Goal: Information Seeking & Learning: Learn about a topic

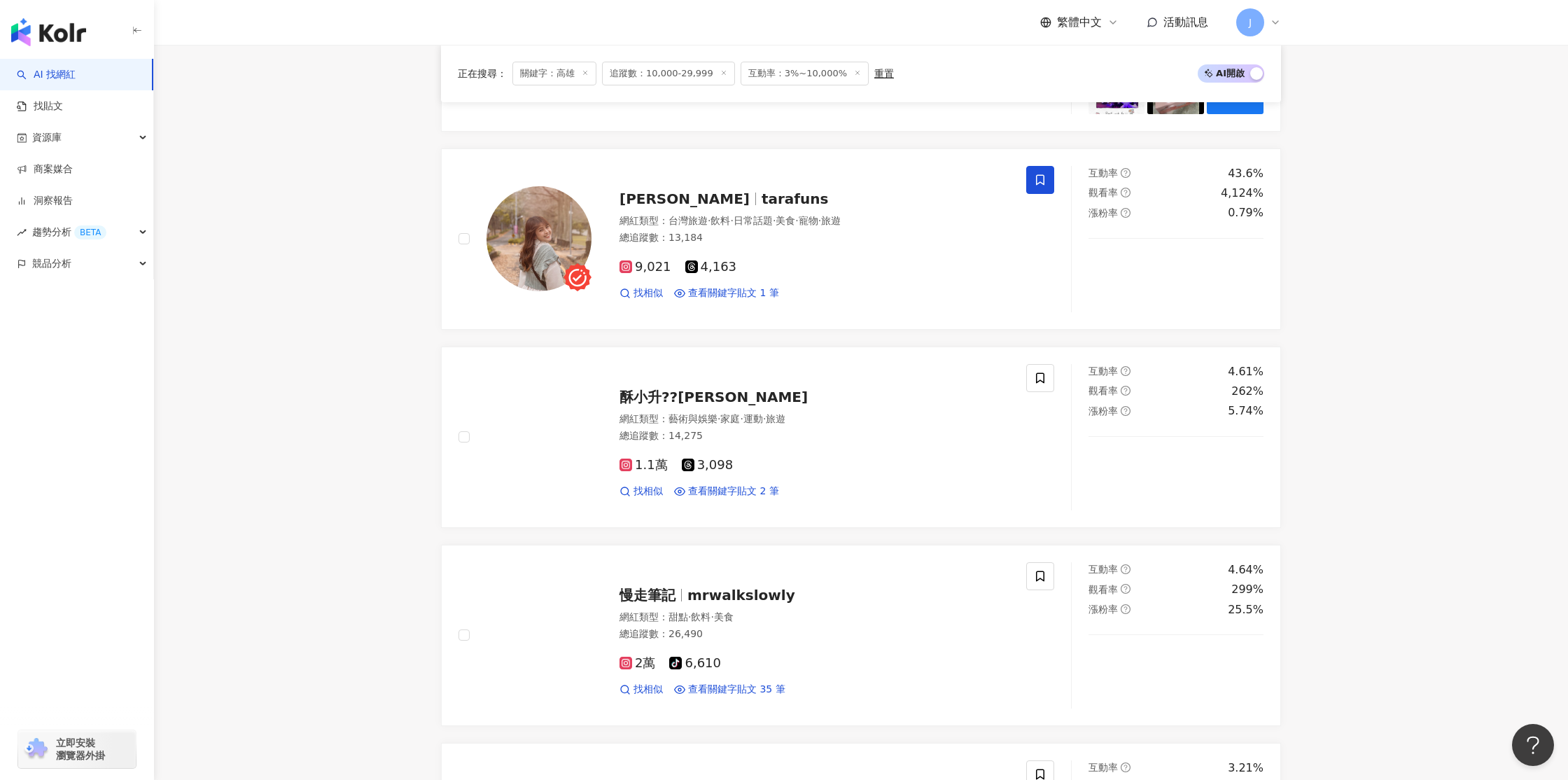
scroll to position [1536, 0]
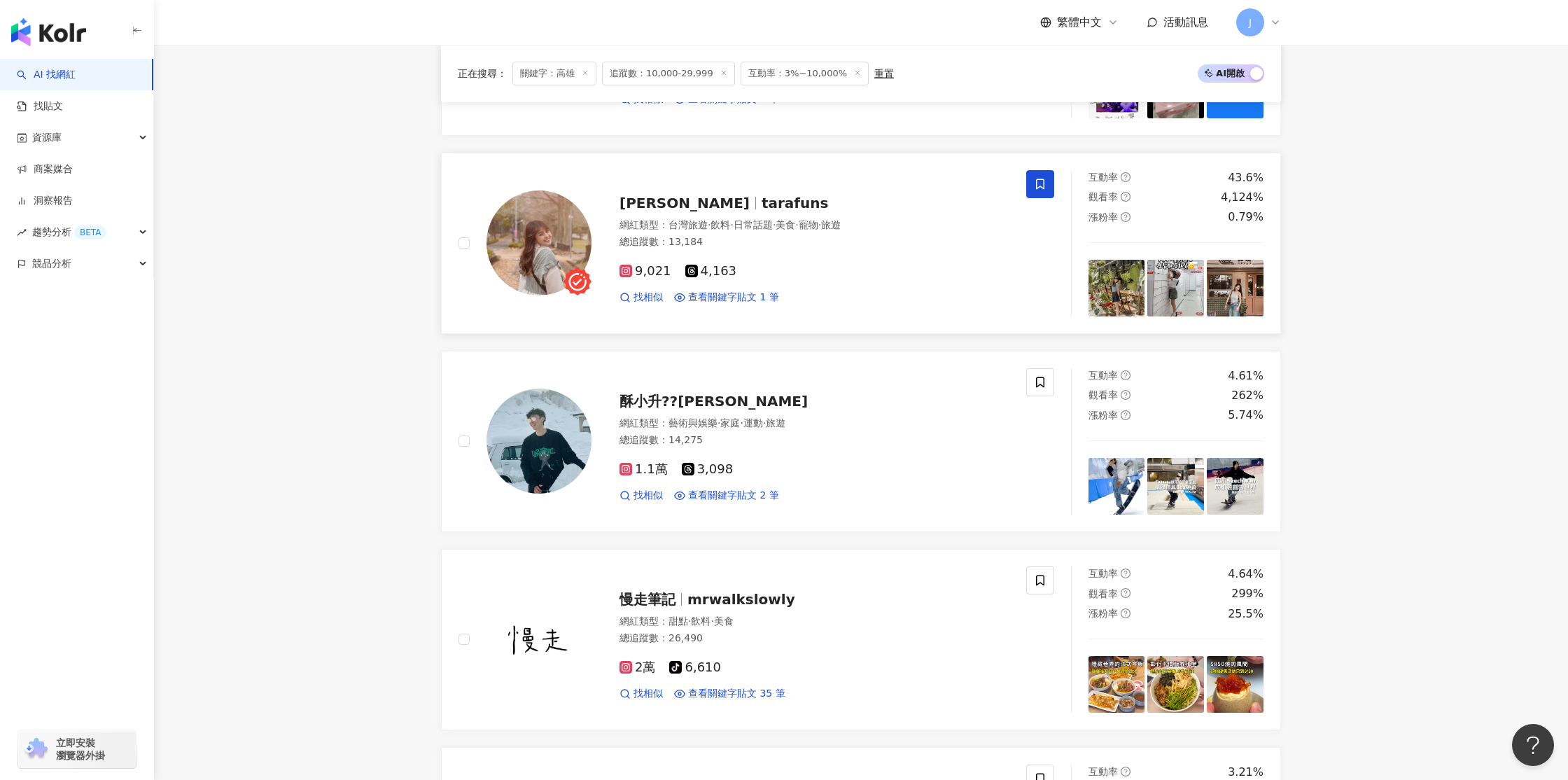
click at [572, 240] on img at bounding box center [539, 243] width 105 height 105
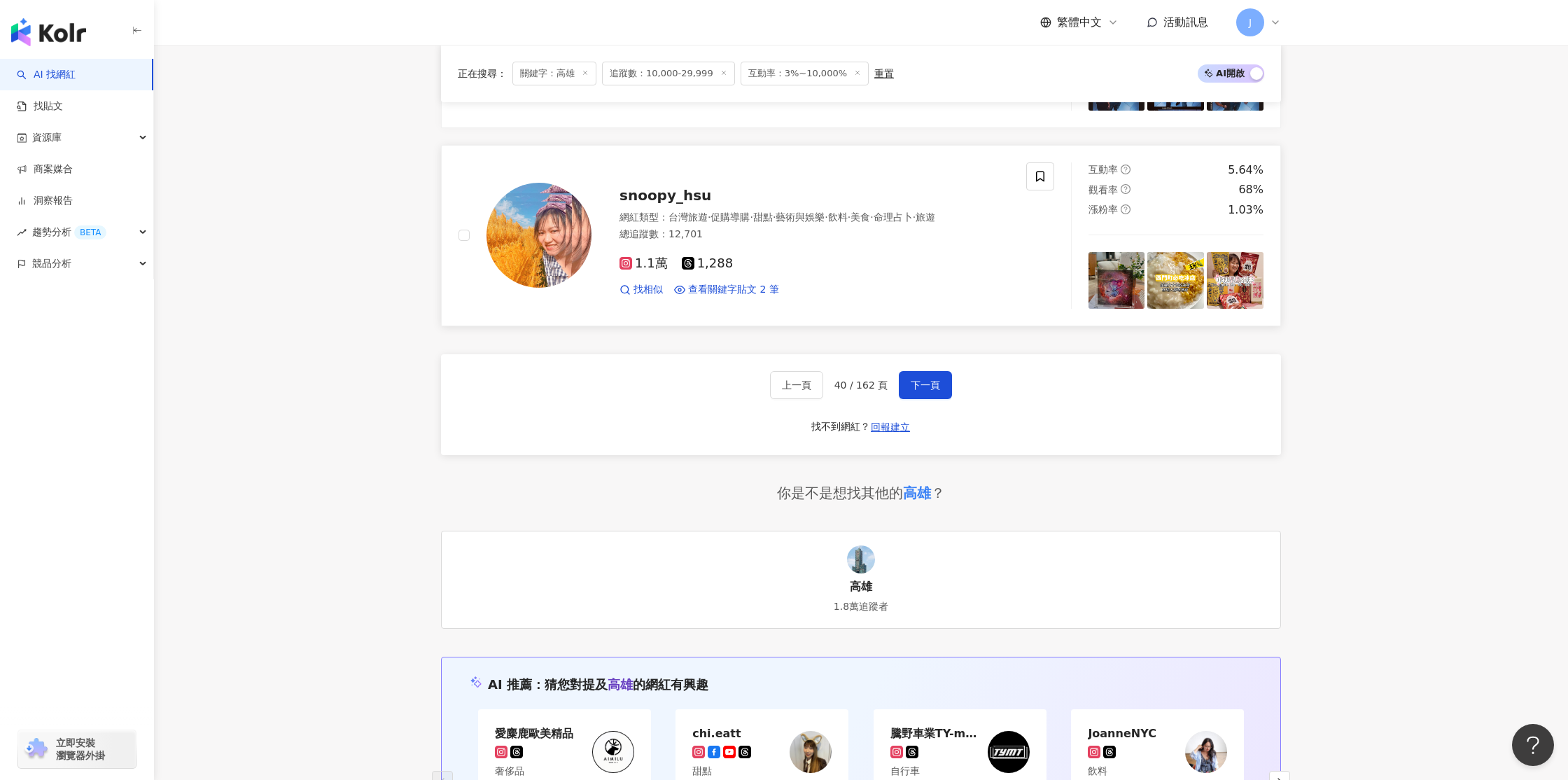
scroll to position [2337, 0]
click at [924, 388] on span "下一頁" at bounding box center [925, 384] width 29 height 11
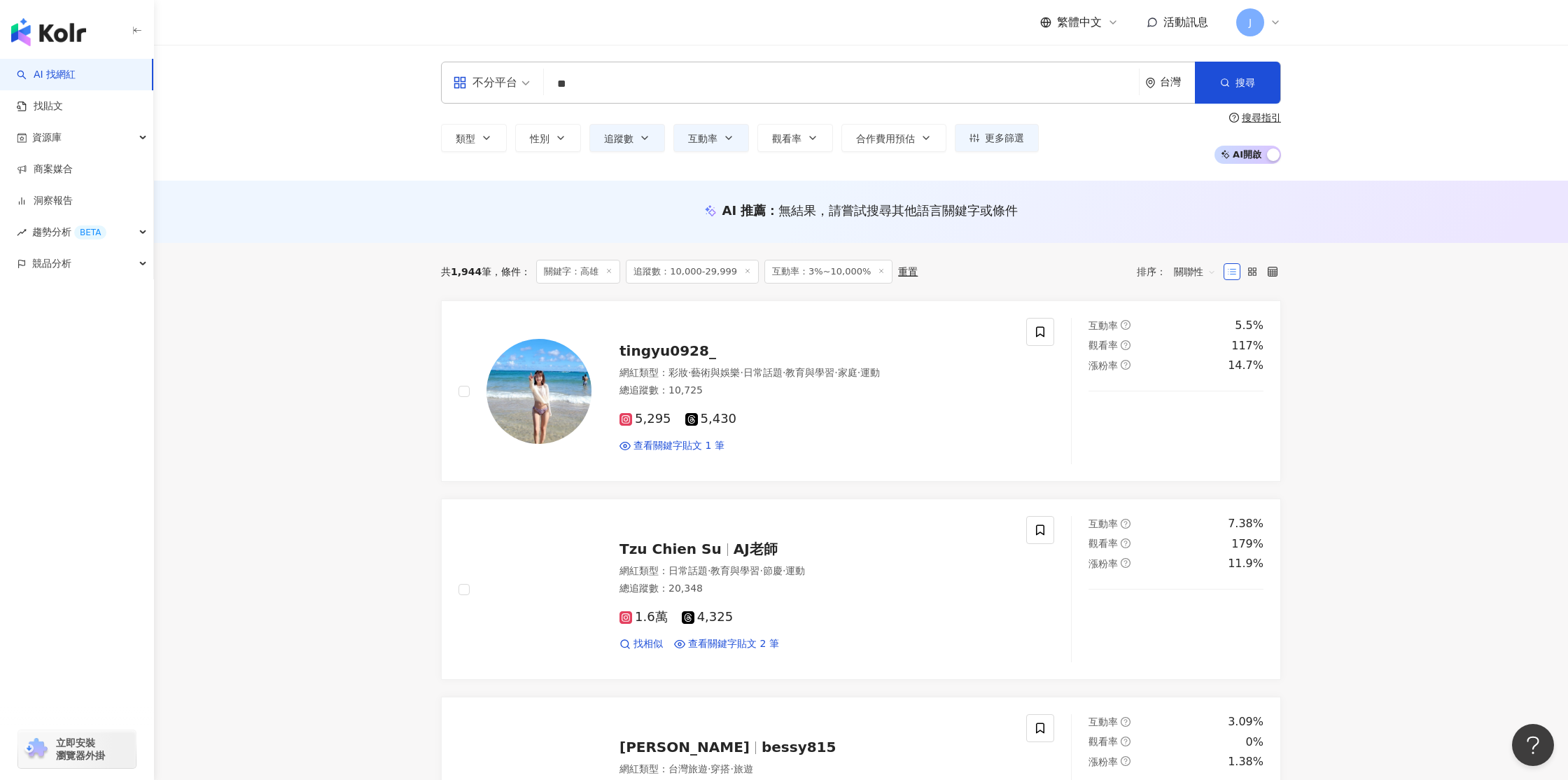
scroll to position [154, 0]
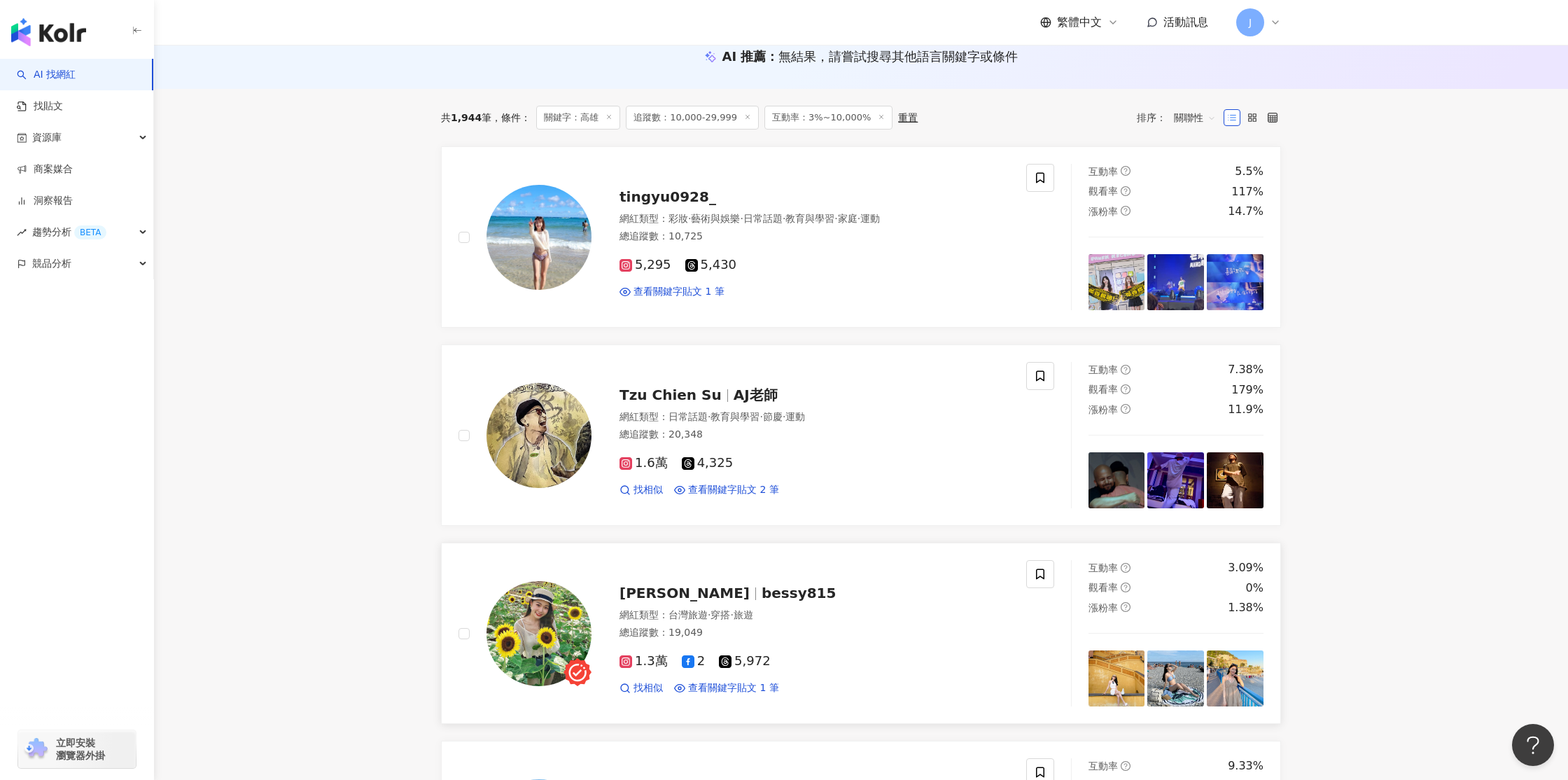
click at [920, 543] on link "薇薇Bessy bessy815 網紅類型 ： 台灣旅遊 · 穿搭 · 旅遊 總追蹤數 ： 19,049 1.3萬 2 5,972 找相似 查看關鍵字貼文 1…" at bounding box center [861, 633] width 840 height 181
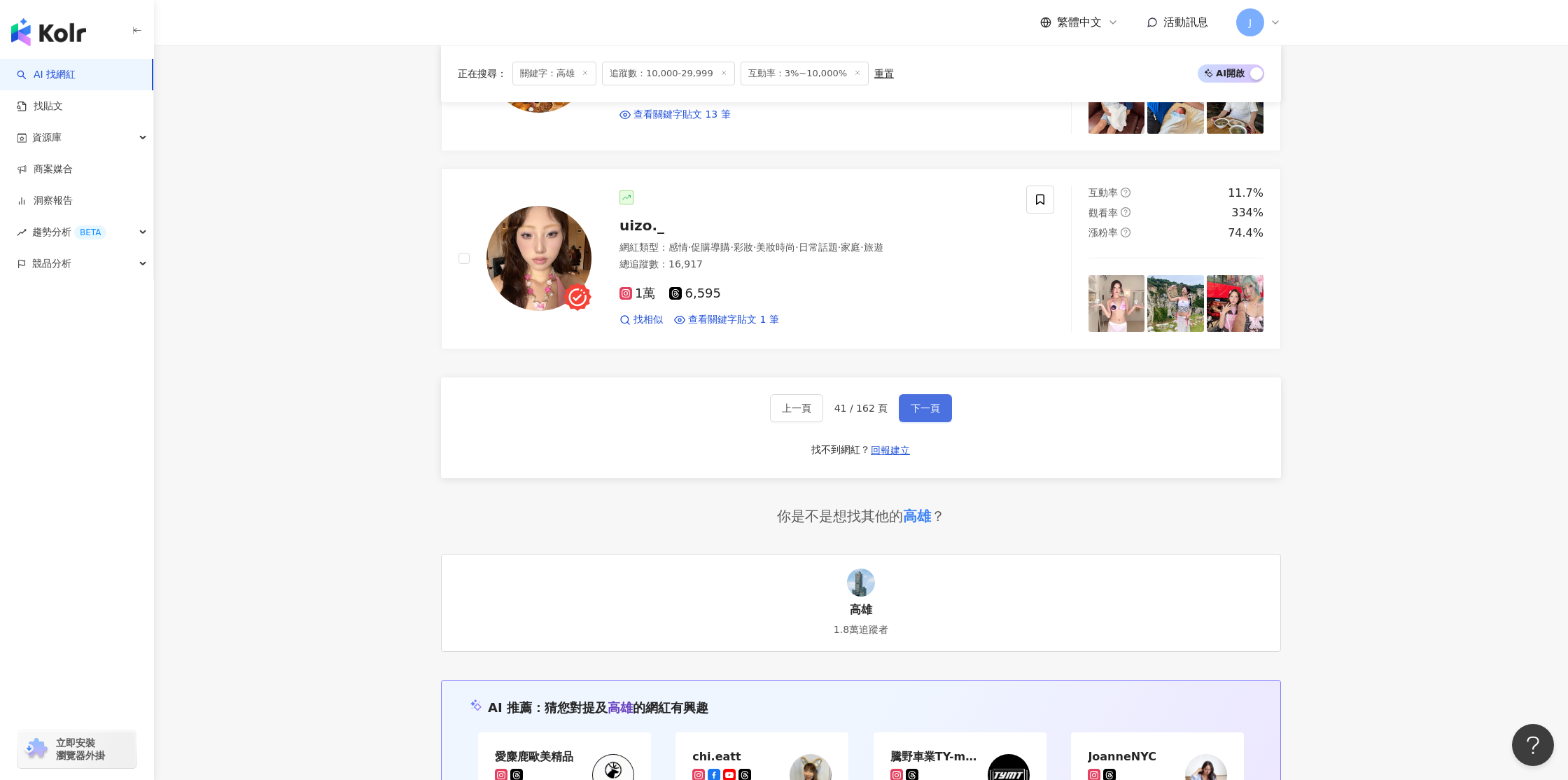
click at [920, 410] on span "下一頁" at bounding box center [925, 408] width 29 height 11
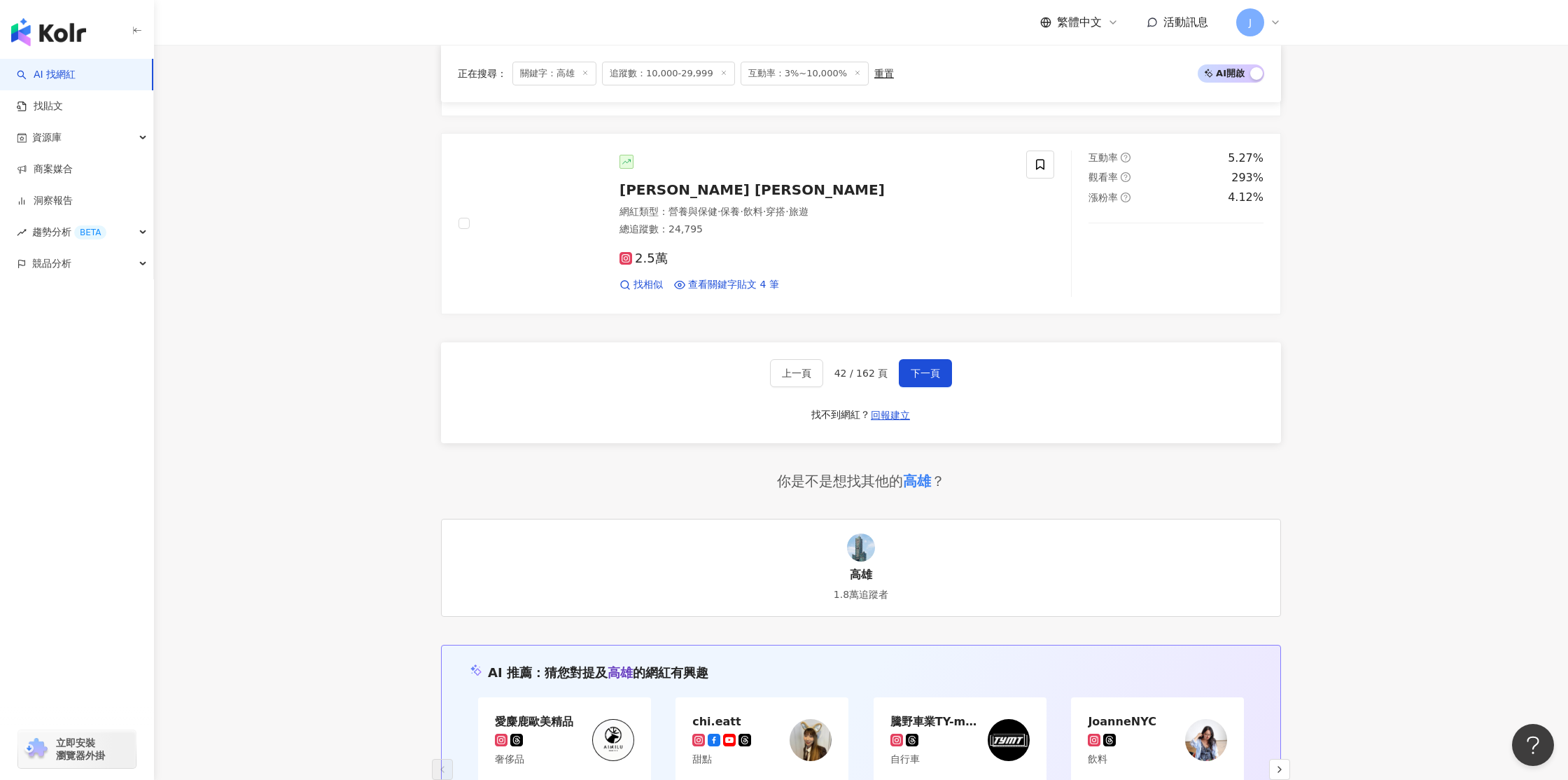
scroll to position [2357, 0]
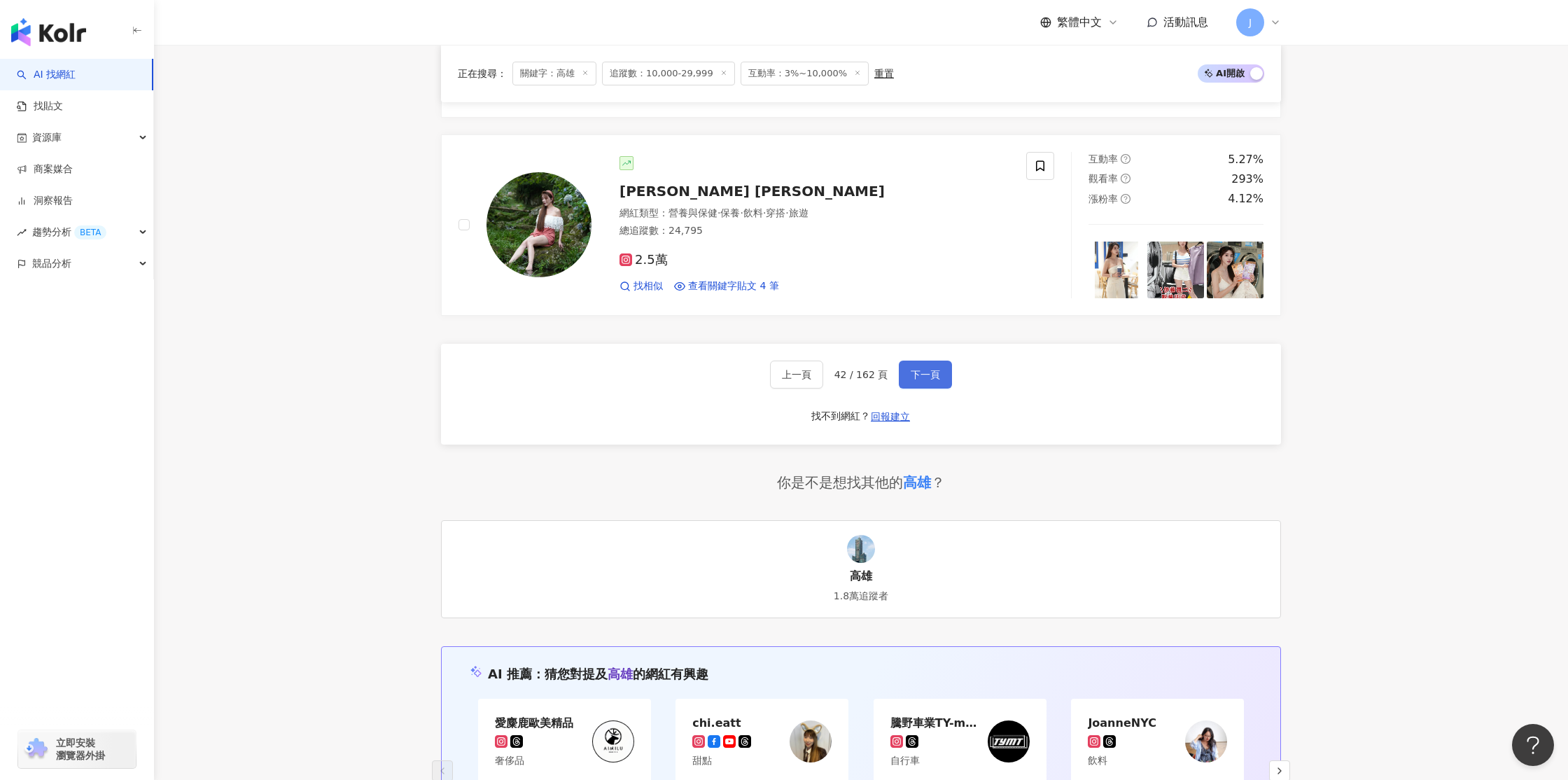
click at [917, 369] on span "下一頁" at bounding box center [925, 375] width 29 height 11
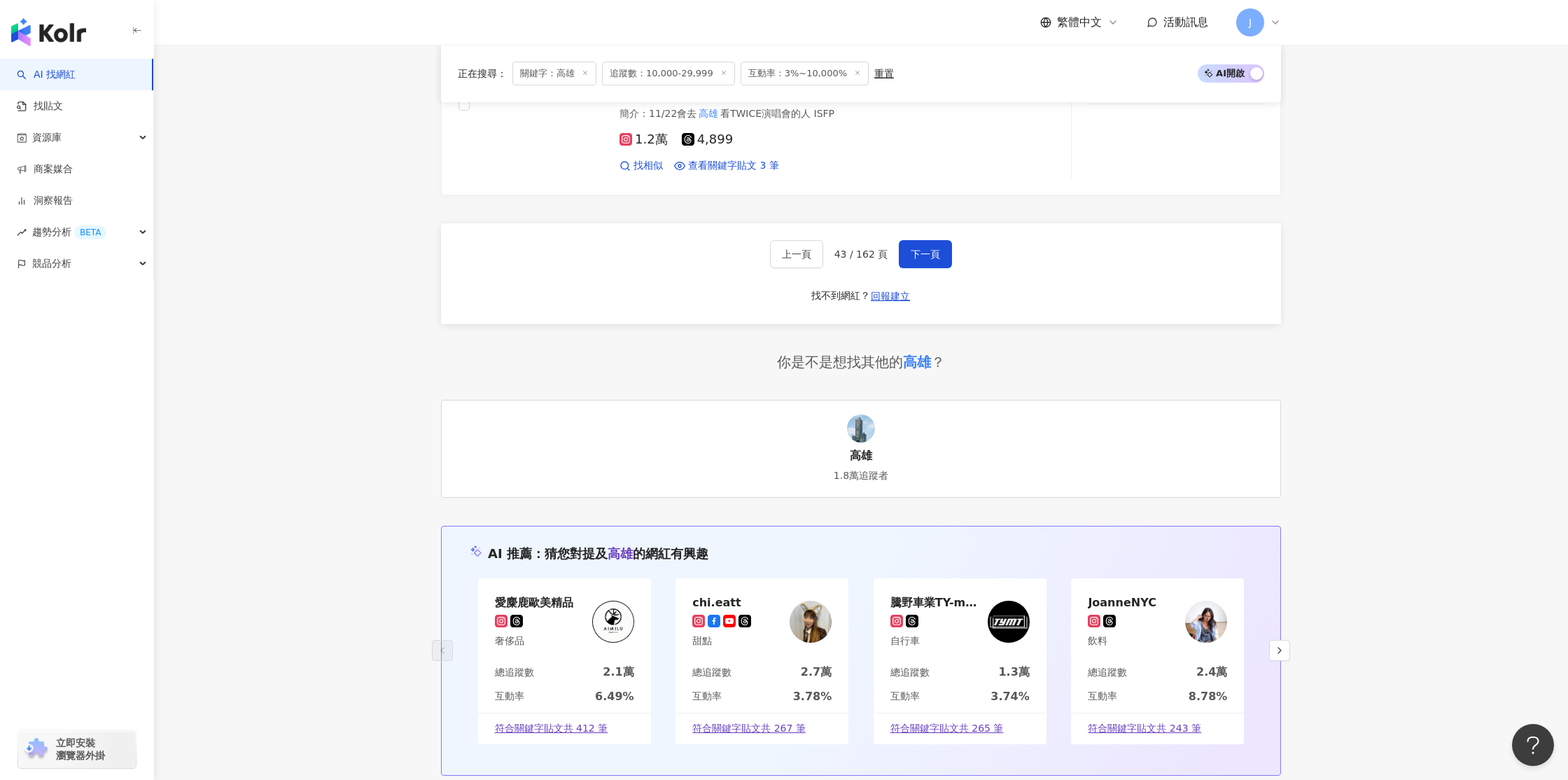
scroll to position [2479, 0]
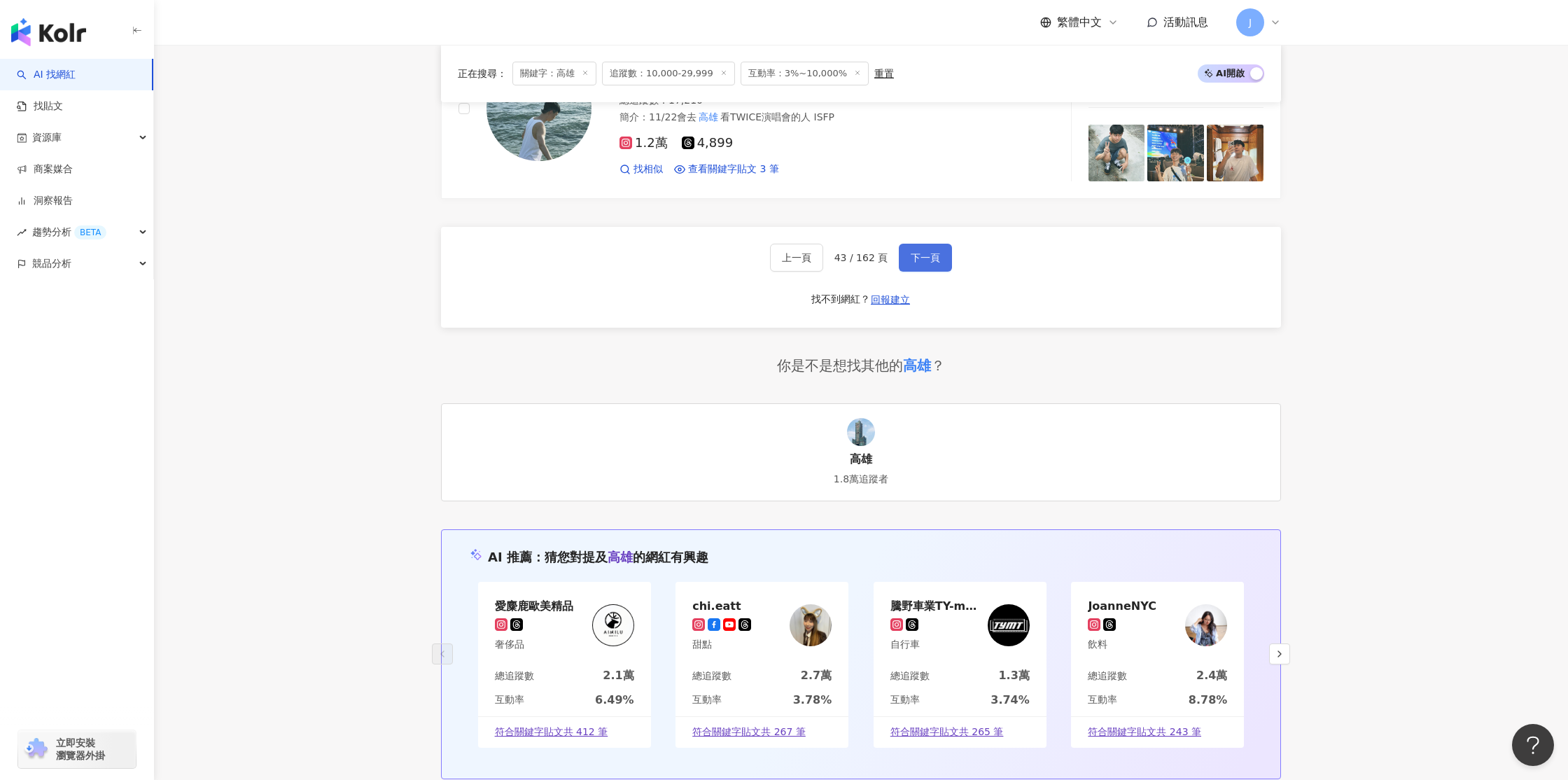
click at [917, 252] on span "下一頁" at bounding box center [925, 257] width 29 height 11
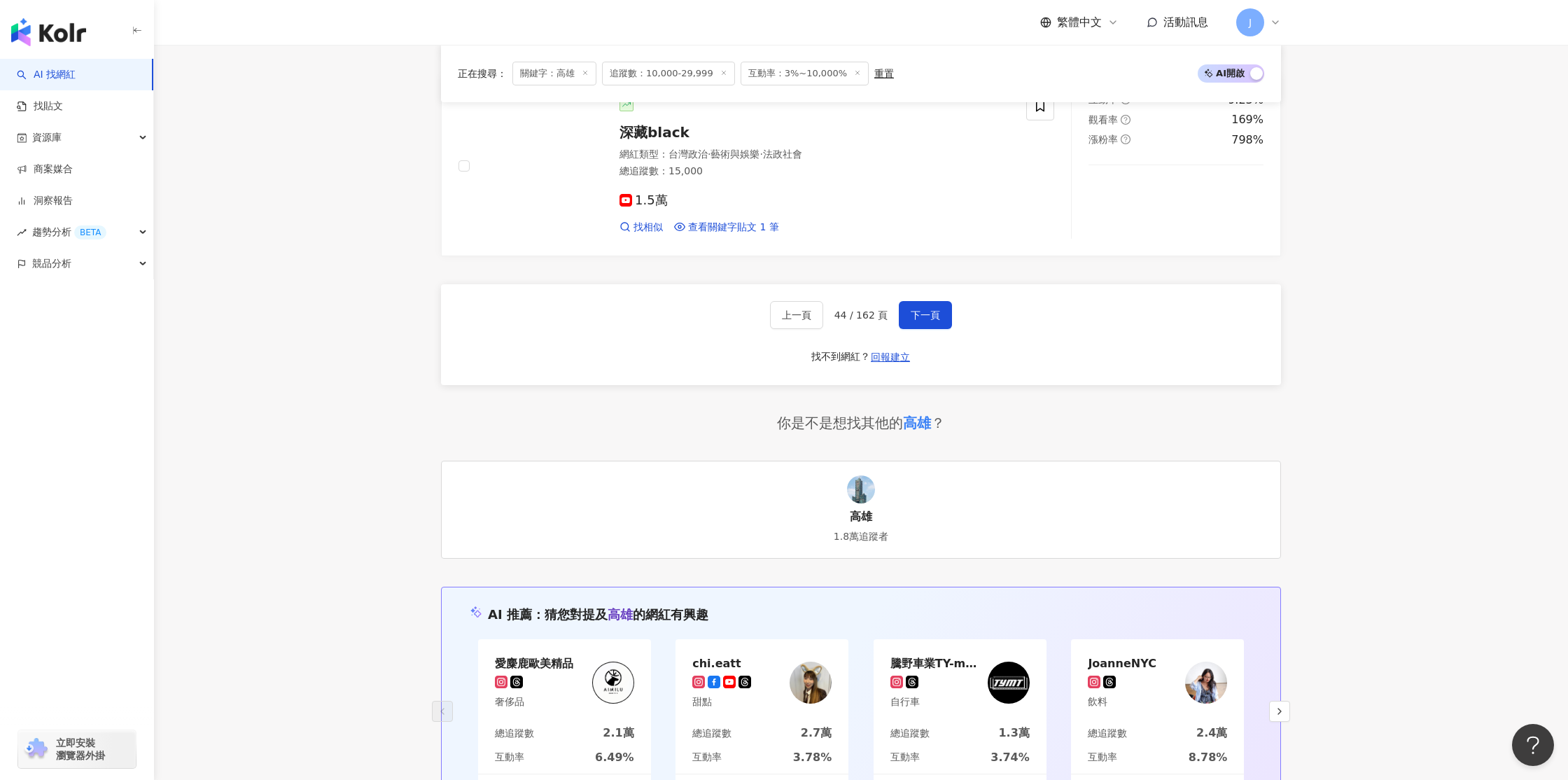
scroll to position [2436, 0]
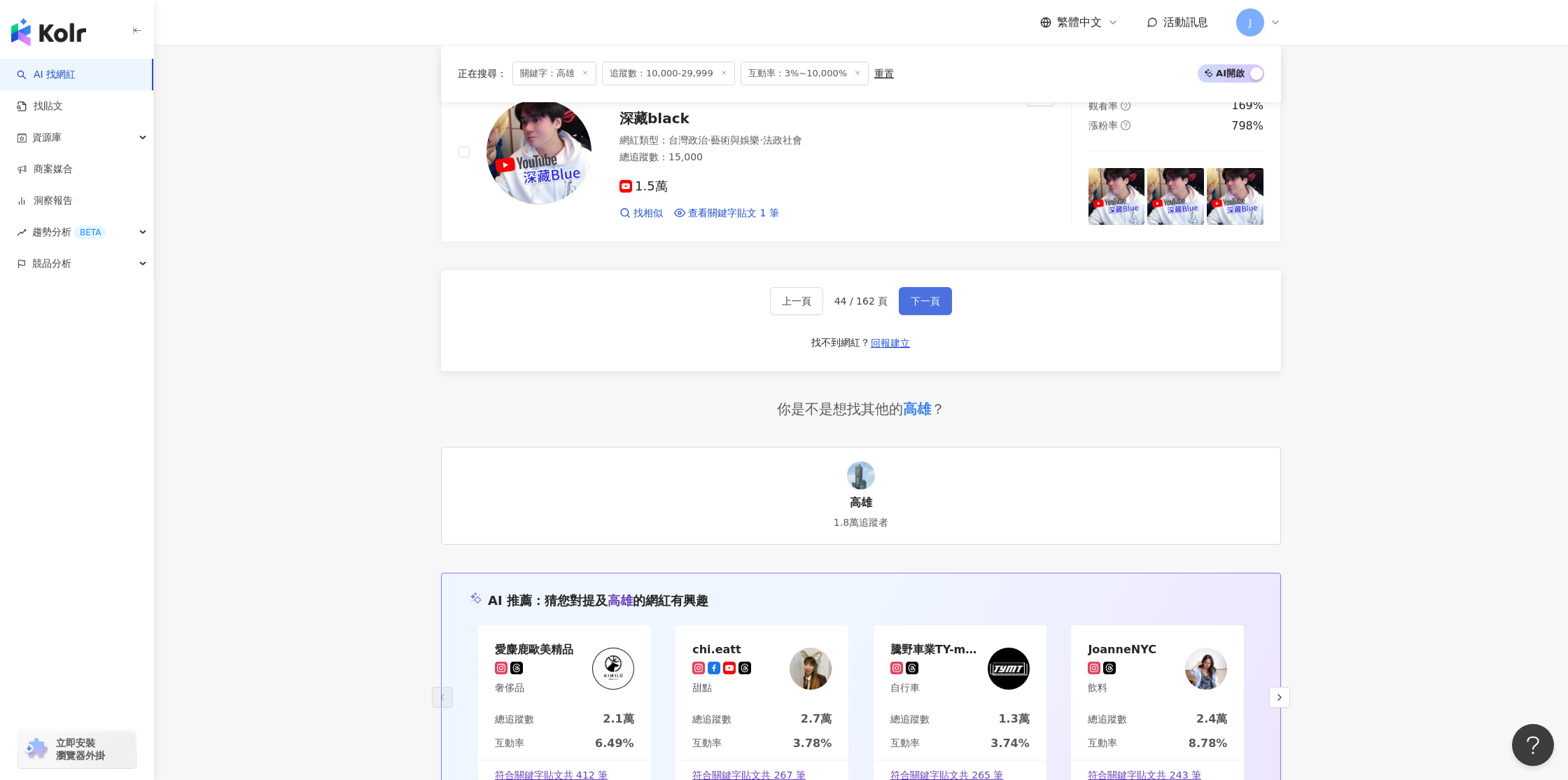
click at [911, 296] on span "下一頁" at bounding box center [925, 301] width 29 height 11
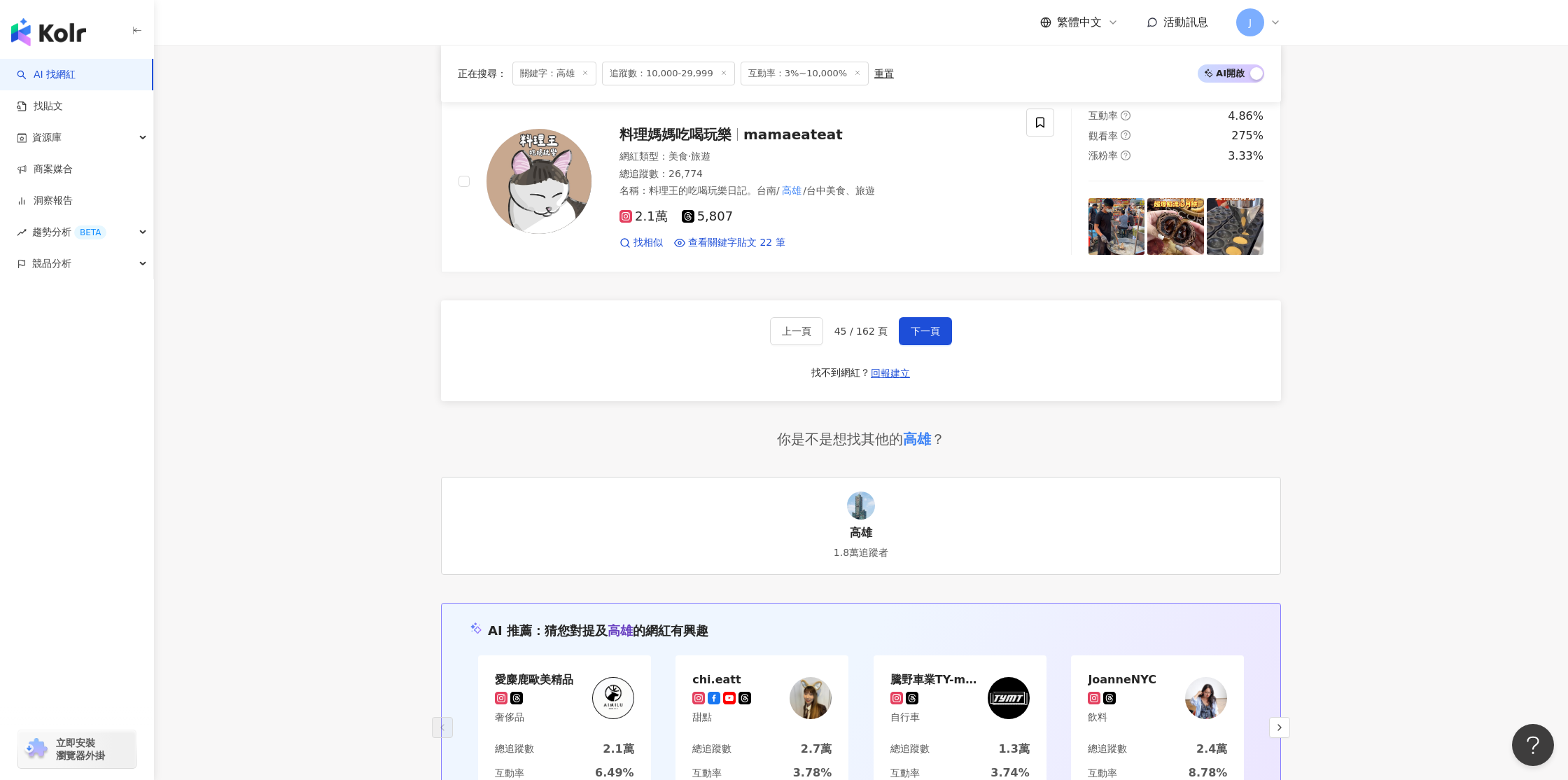
scroll to position [2409, 0]
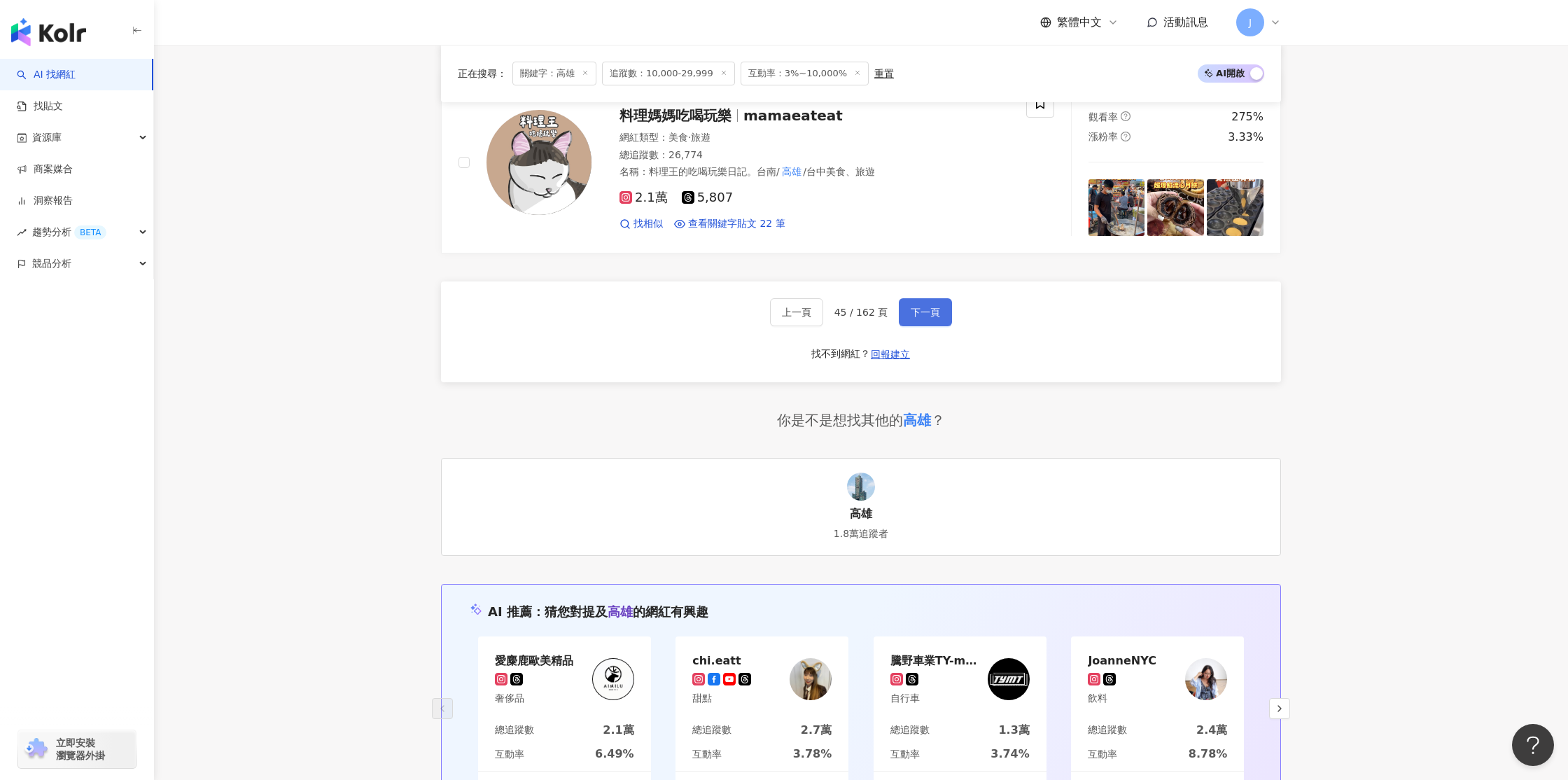
click at [917, 316] on span "下一頁" at bounding box center [925, 312] width 29 height 11
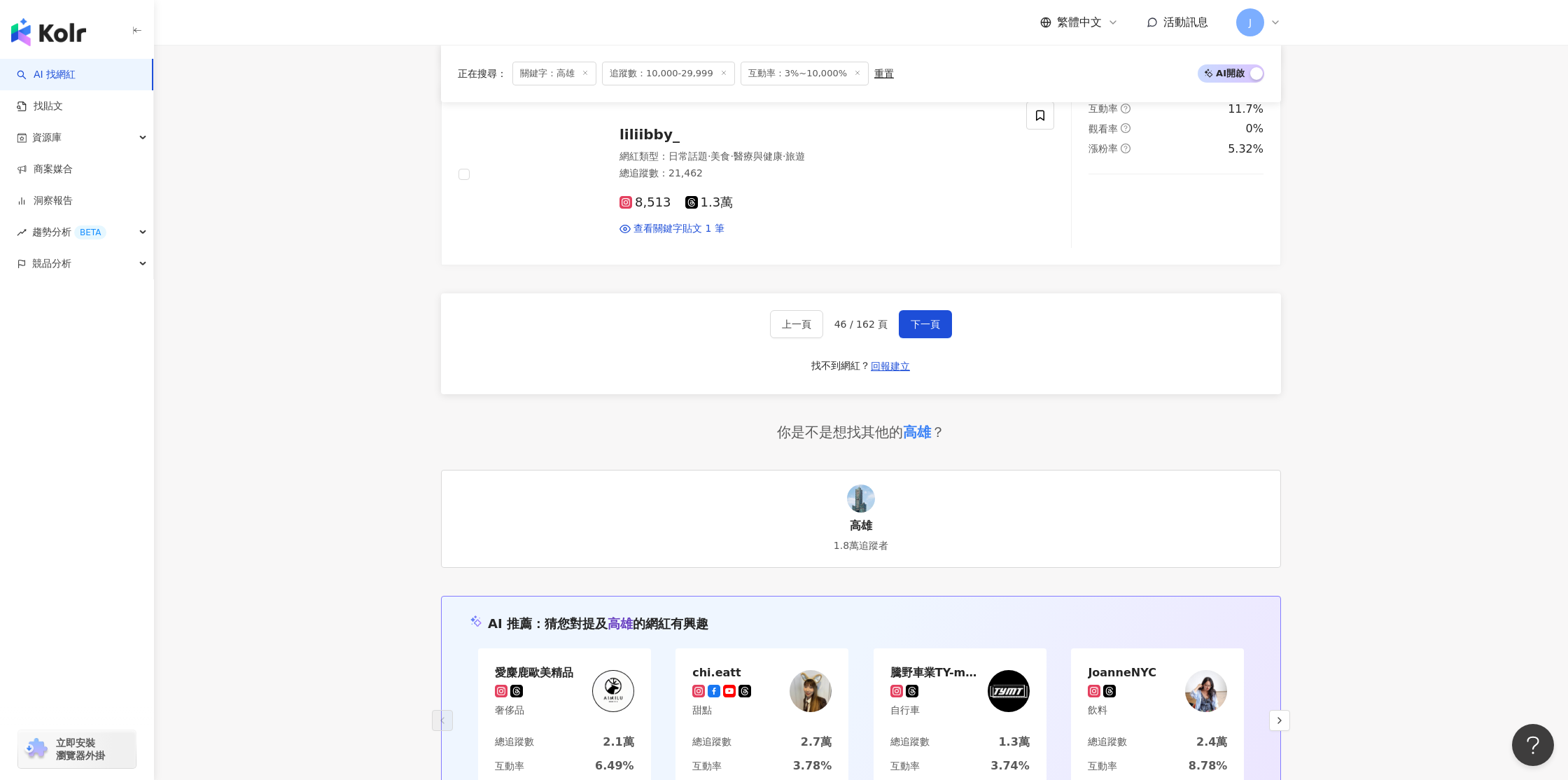
scroll to position [2393, 0]
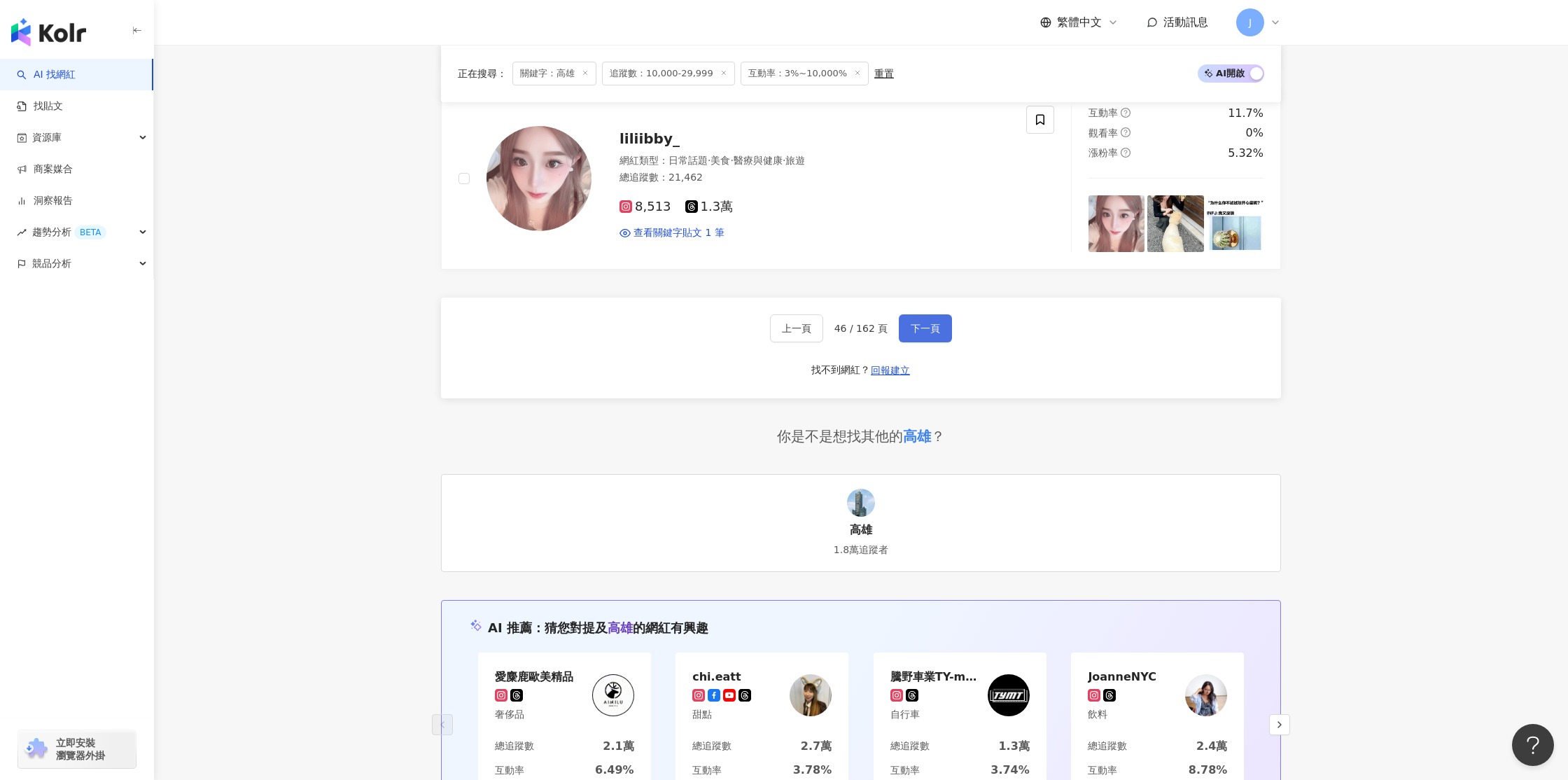
click at [914, 329] on span "下一頁" at bounding box center [925, 328] width 29 height 11
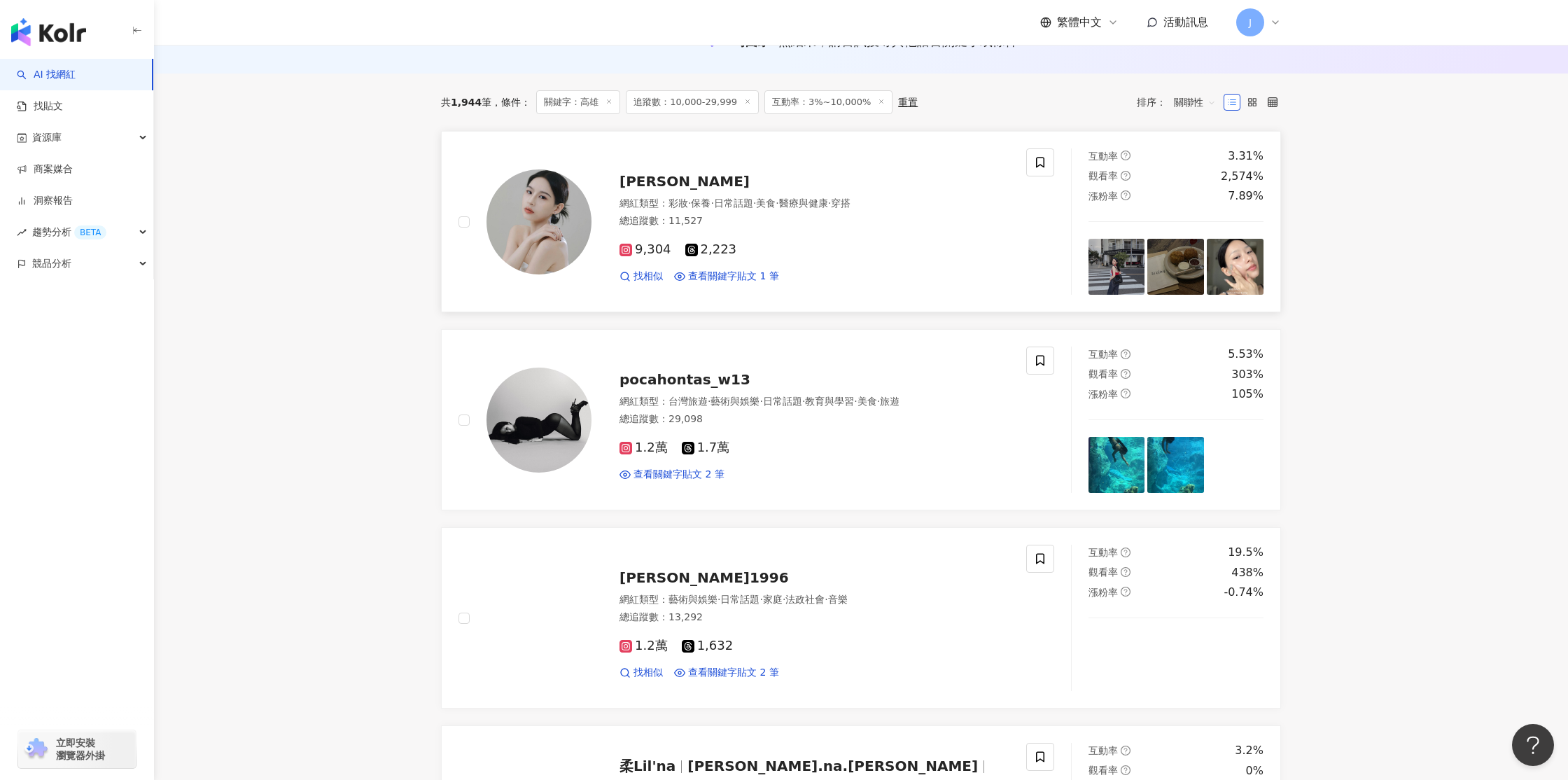
scroll to position [161, 0]
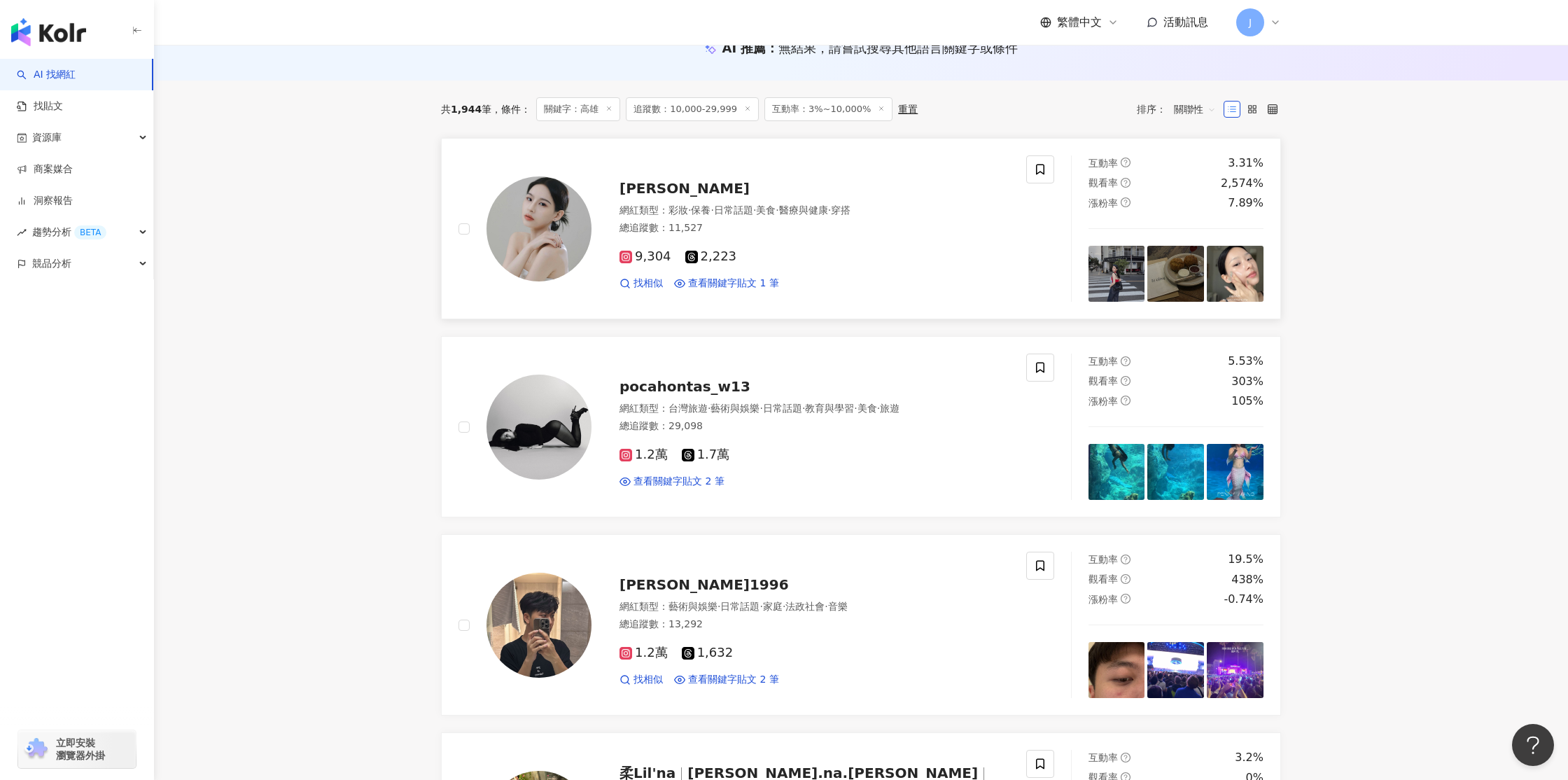
click at [539, 223] on img at bounding box center [539, 229] width 105 height 105
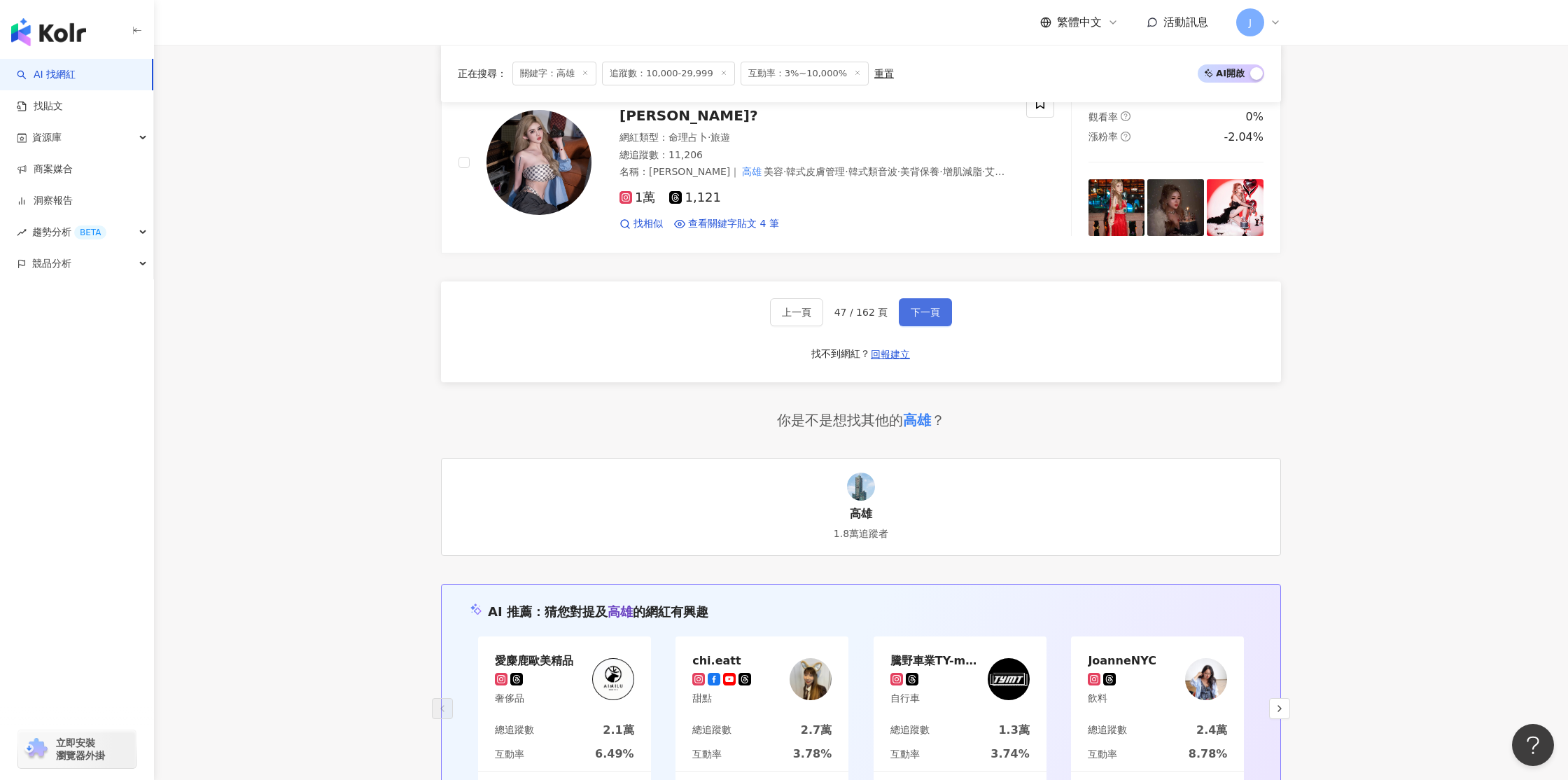
click at [927, 316] on span "下一頁" at bounding box center [925, 312] width 29 height 11
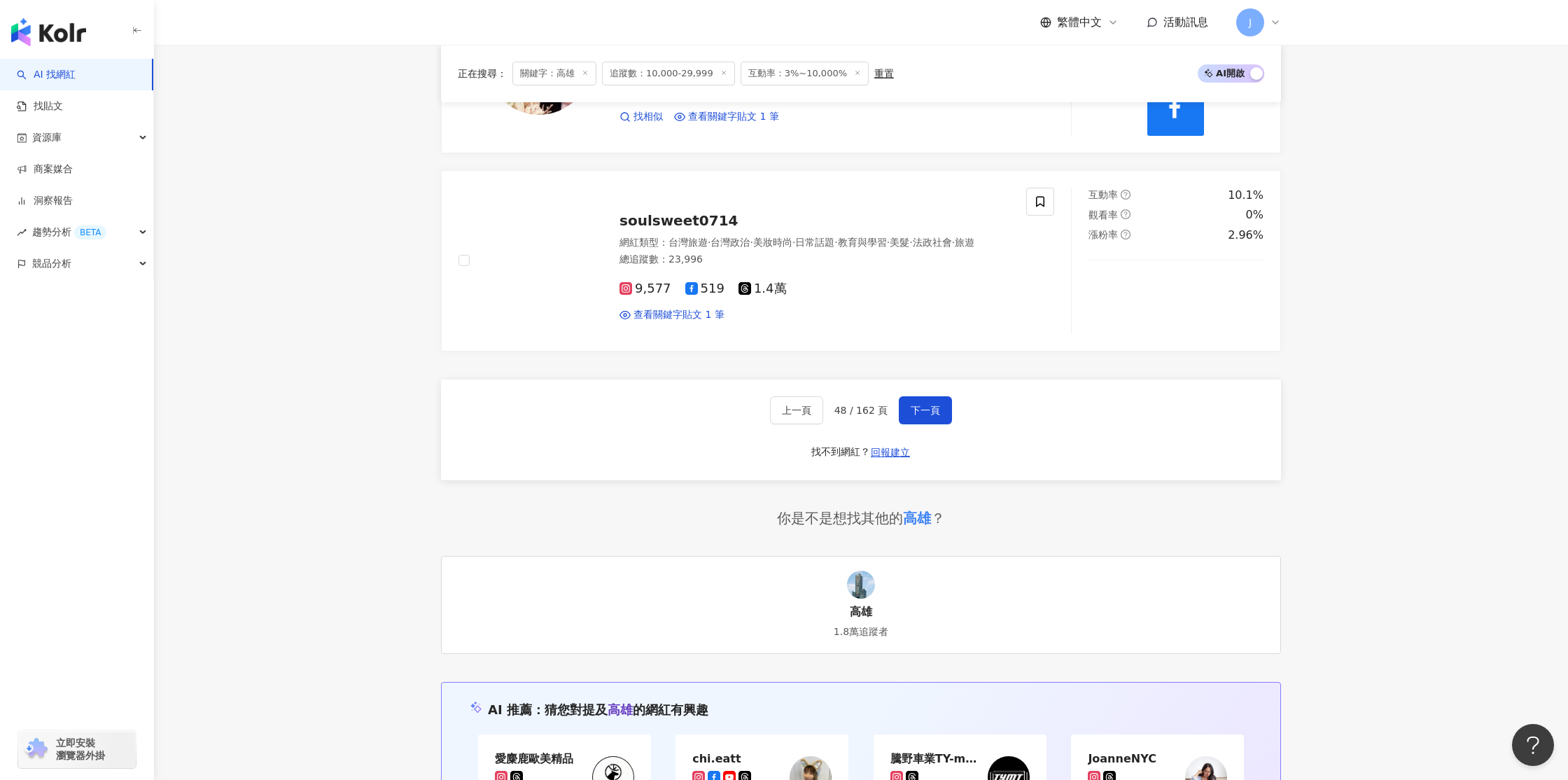
scroll to position [2315, 0]
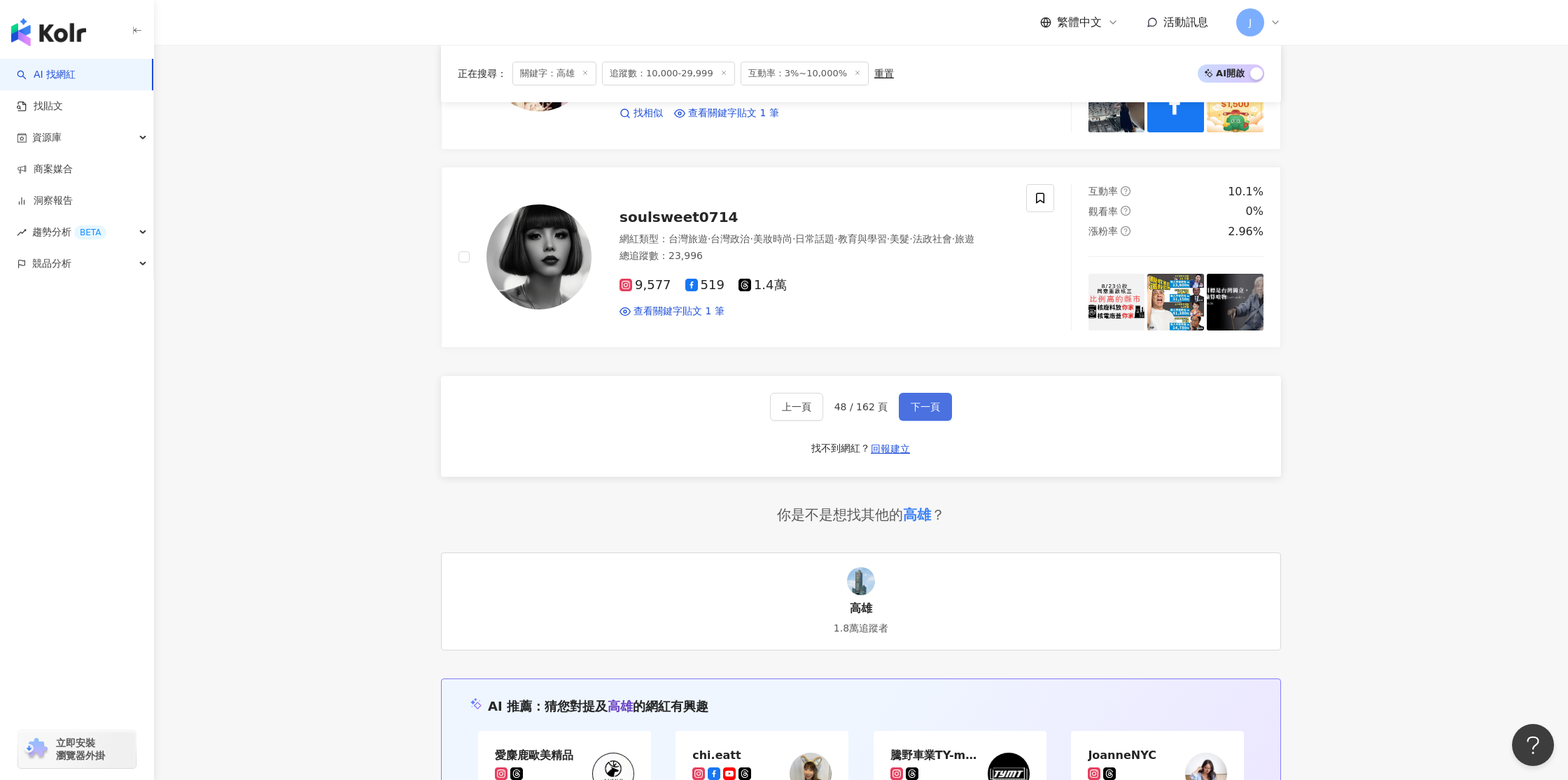
click at [923, 411] on span "下一頁" at bounding box center [925, 406] width 29 height 11
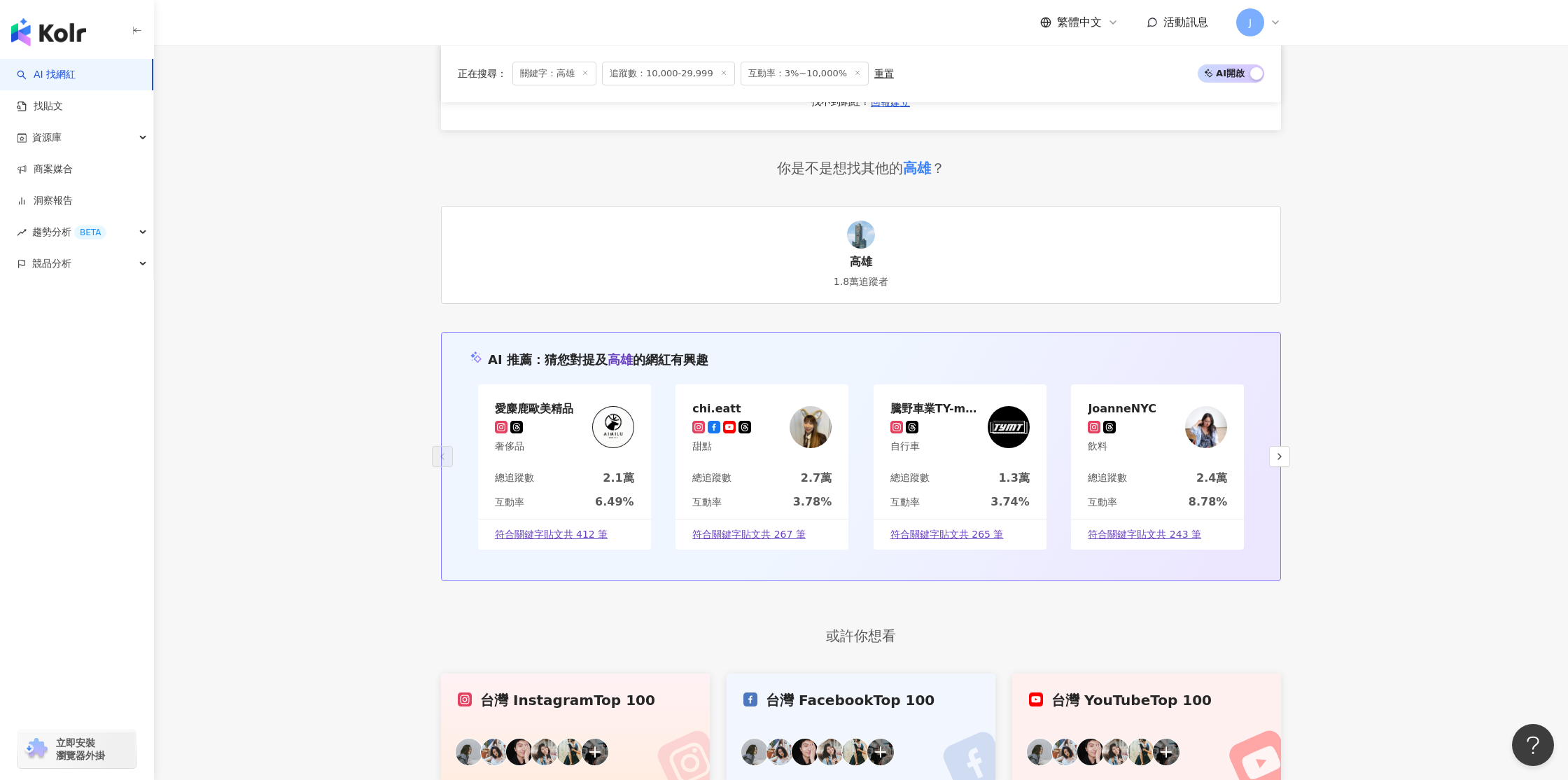
scroll to position [2357, 0]
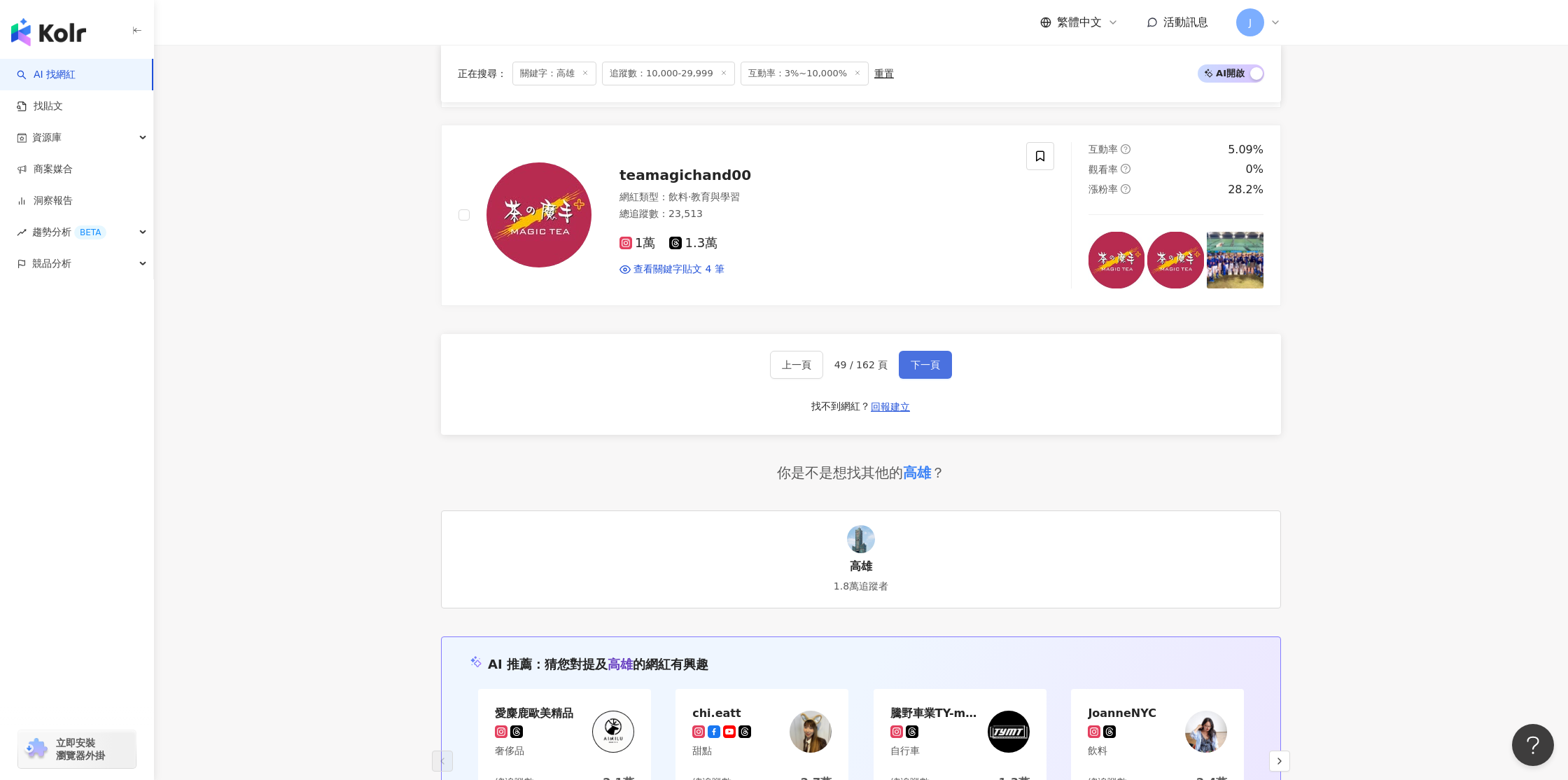
click at [932, 369] on span "下一頁" at bounding box center [925, 364] width 29 height 11
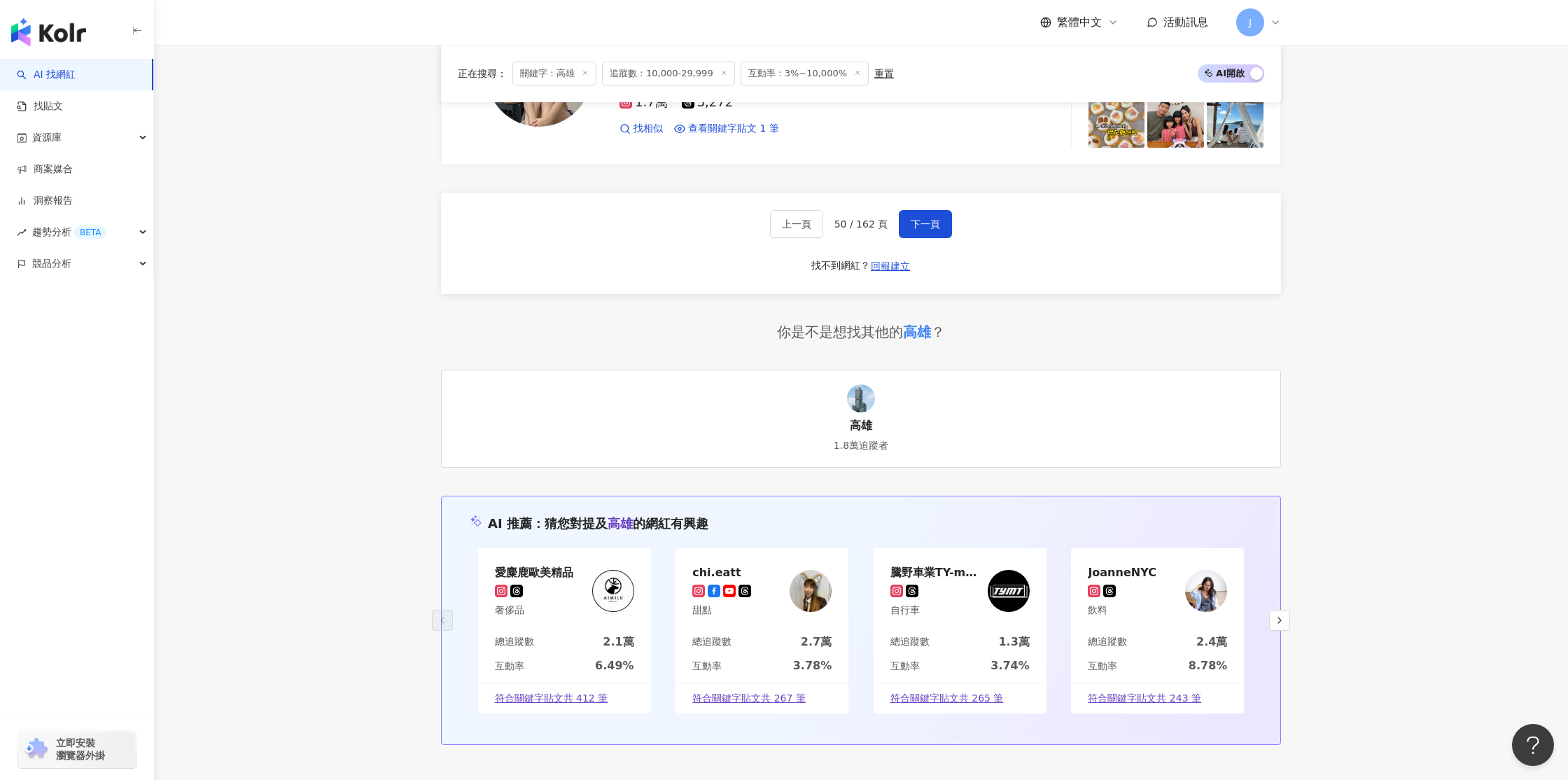
scroll to position [2510, 0]
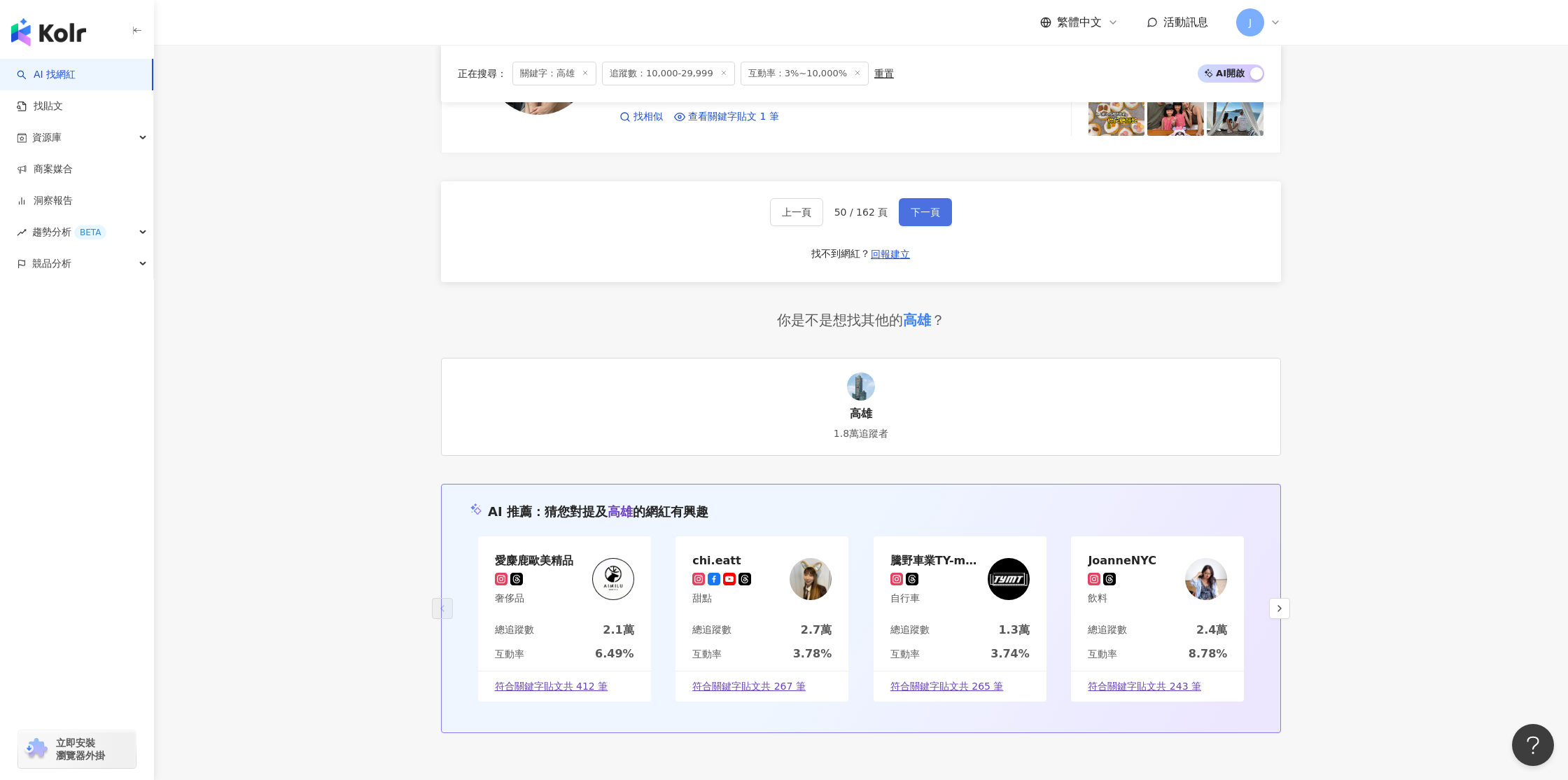
click at [923, 217] on span "下一頁" at bounding box center [925, 212] width 29 height 11
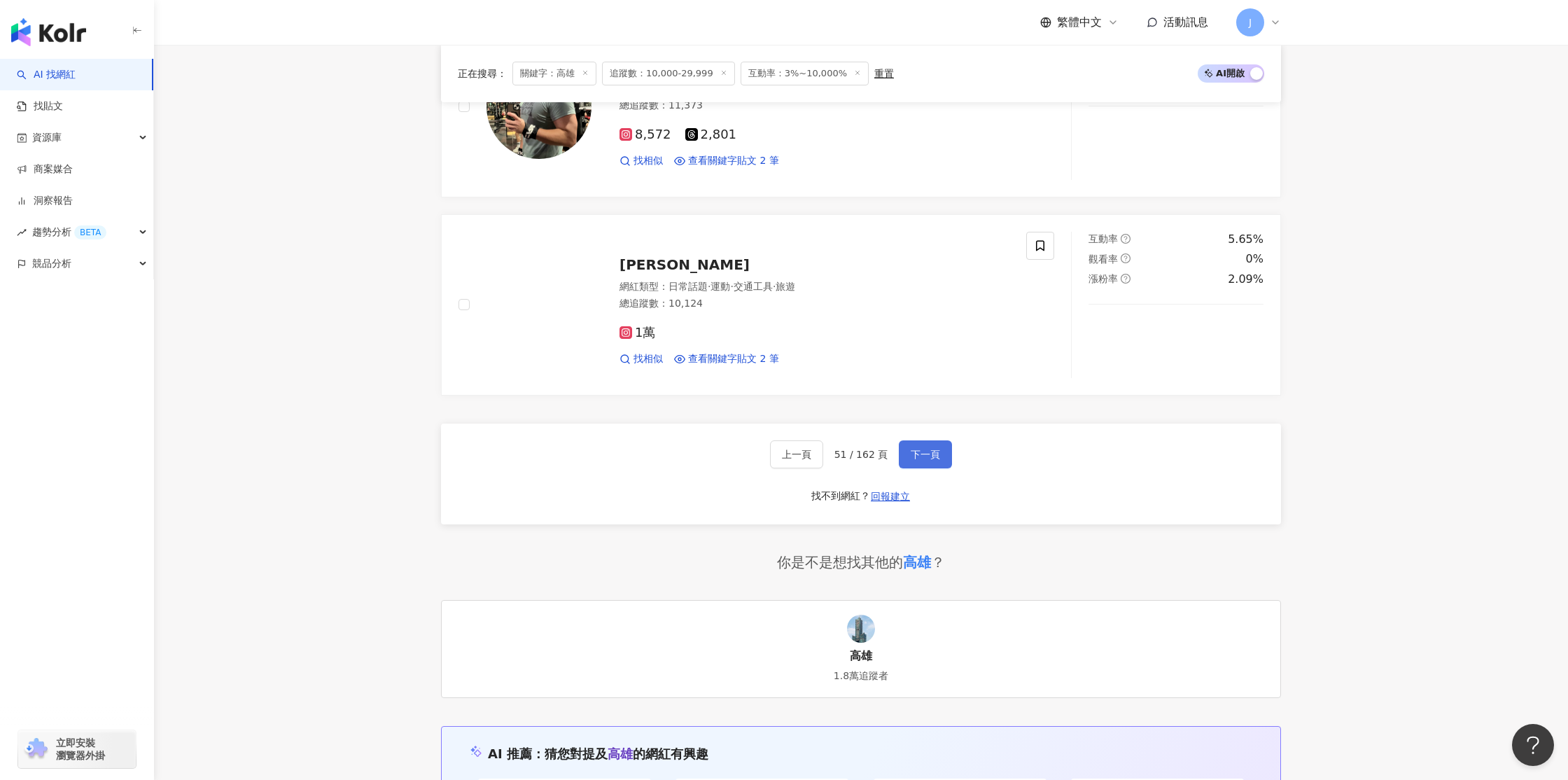
scroll to position [2255, 0]
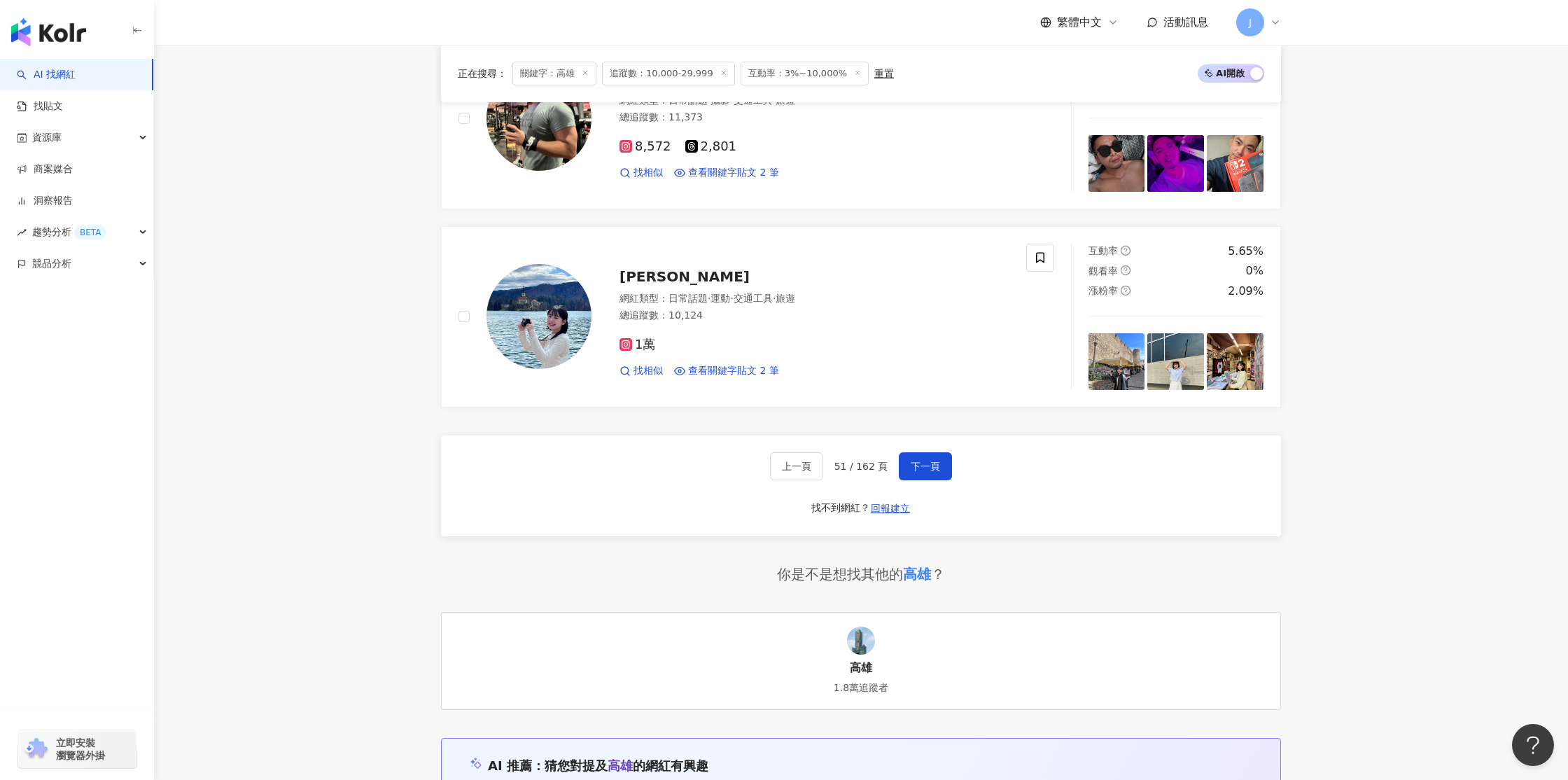
click at [937, 469] on span "下一頁" at bounding box center [925, 466] width 29 height 11
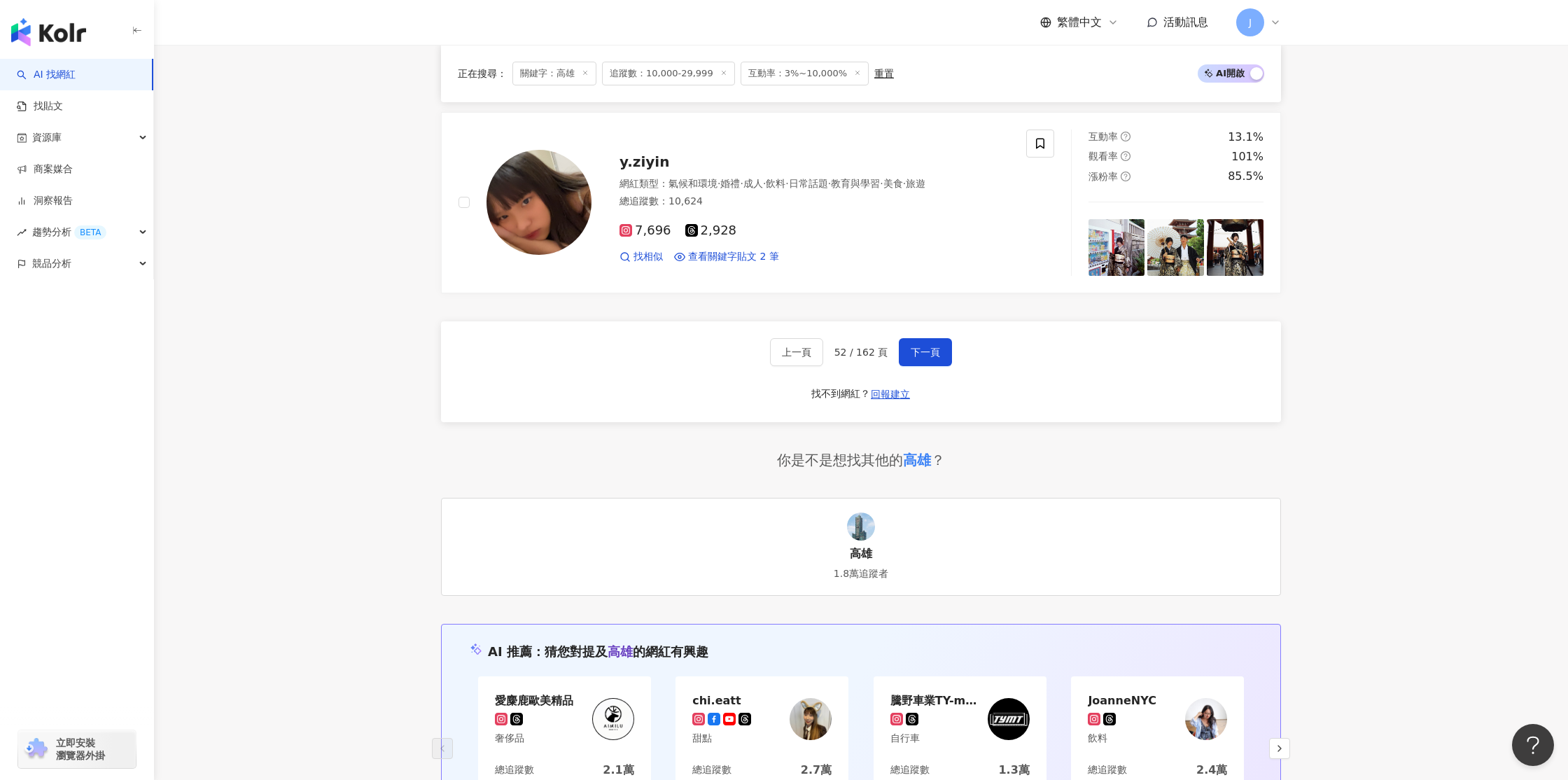
scroll to position [2348, 0]
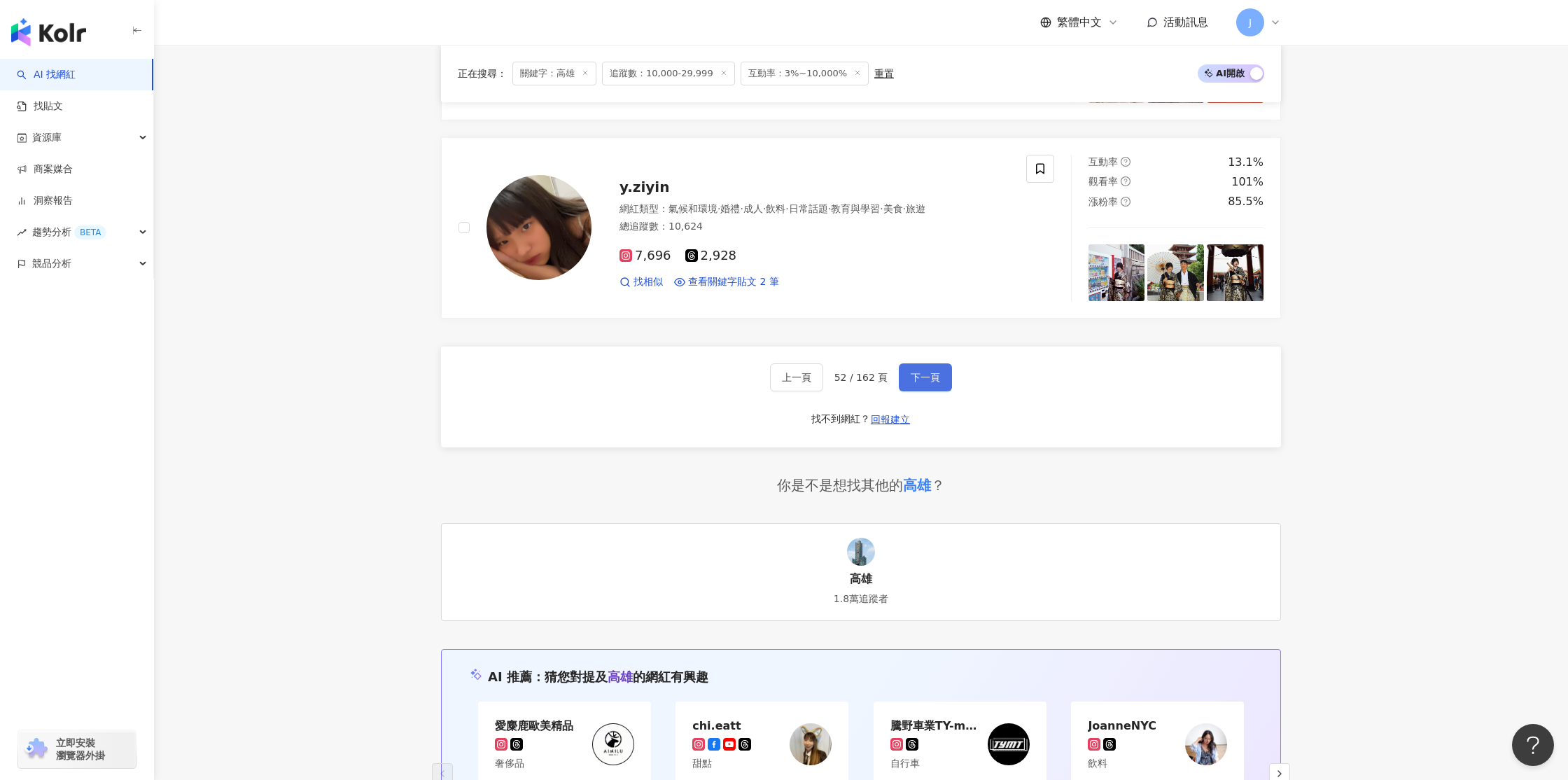
click at [917, 379] on span "下一頁" at bounding box center [925, 377] width 29 height 11
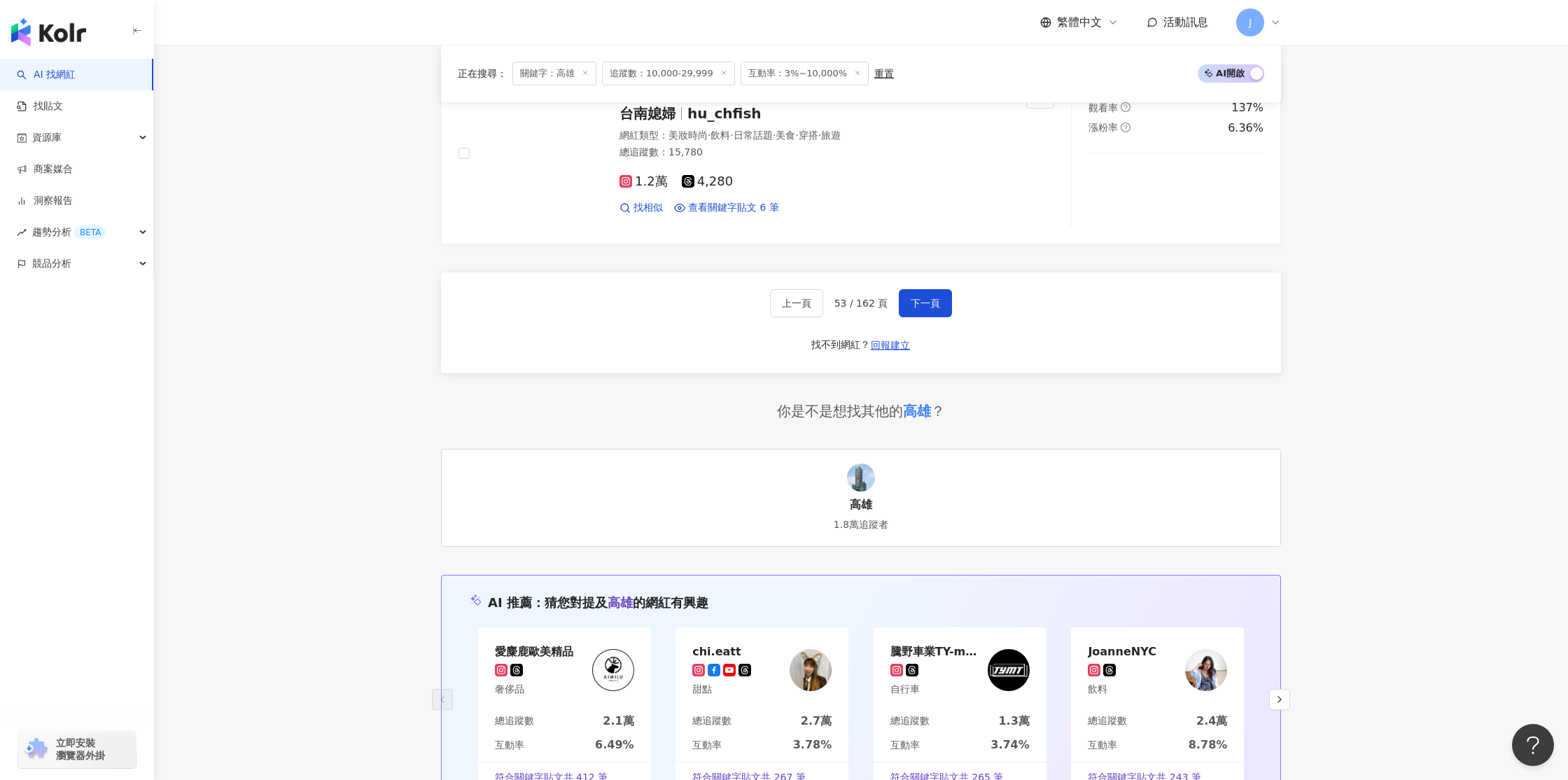
scroll to position [2413, 0]
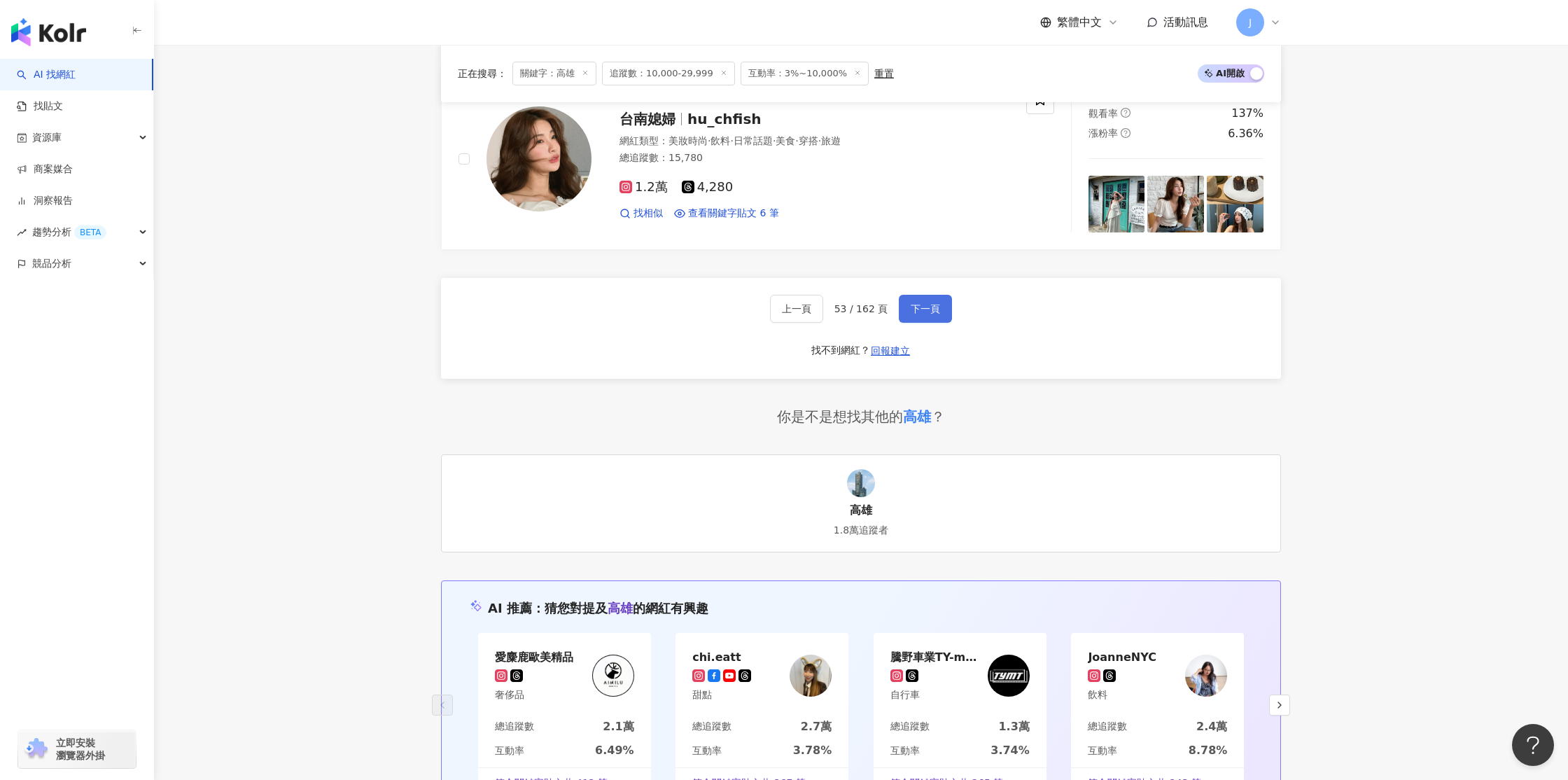
click at [919, 311] on span "下一頁" at bounding box center [925, 308] width 29 height 11
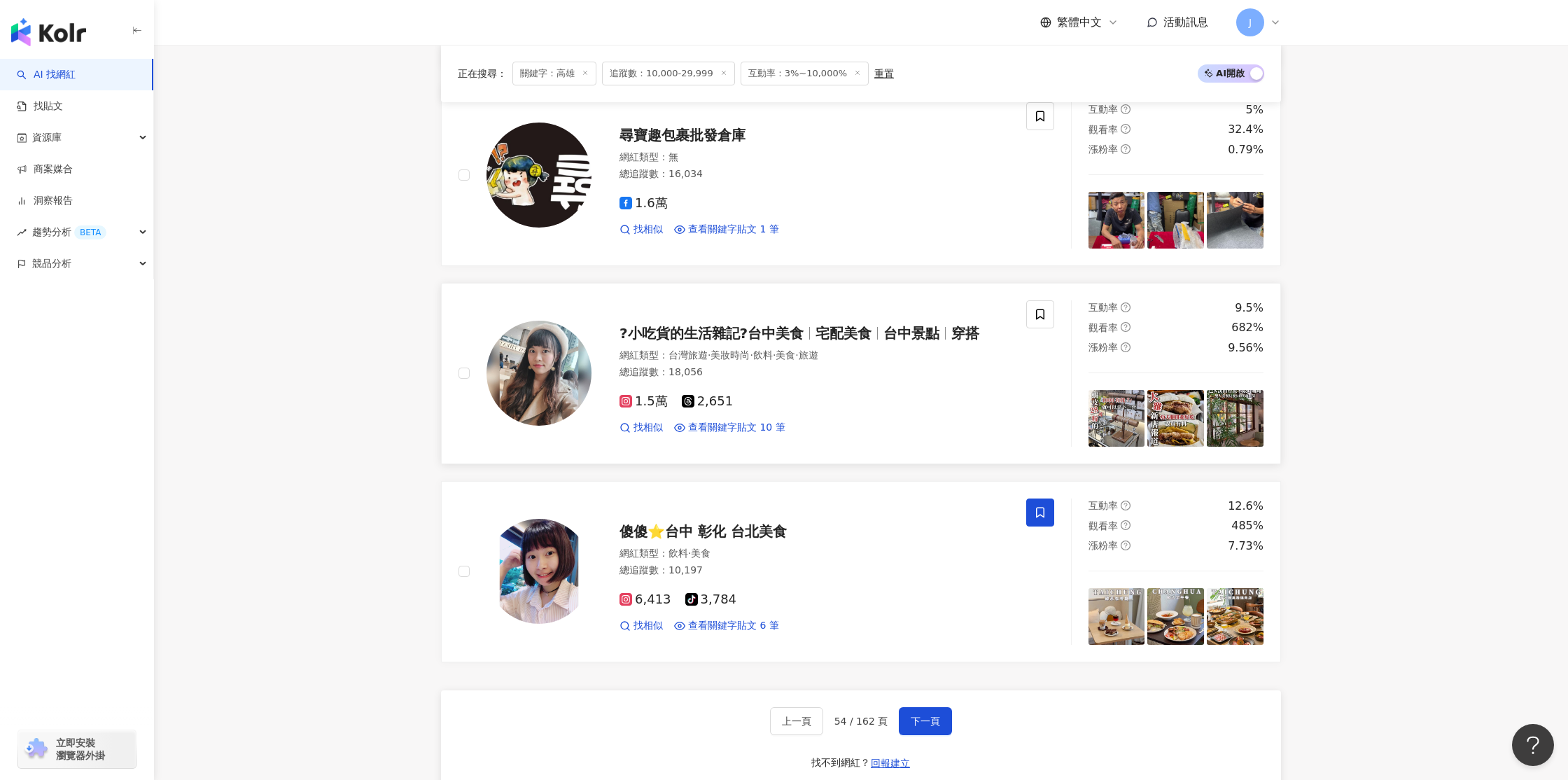
scroll to position [1996, 0]
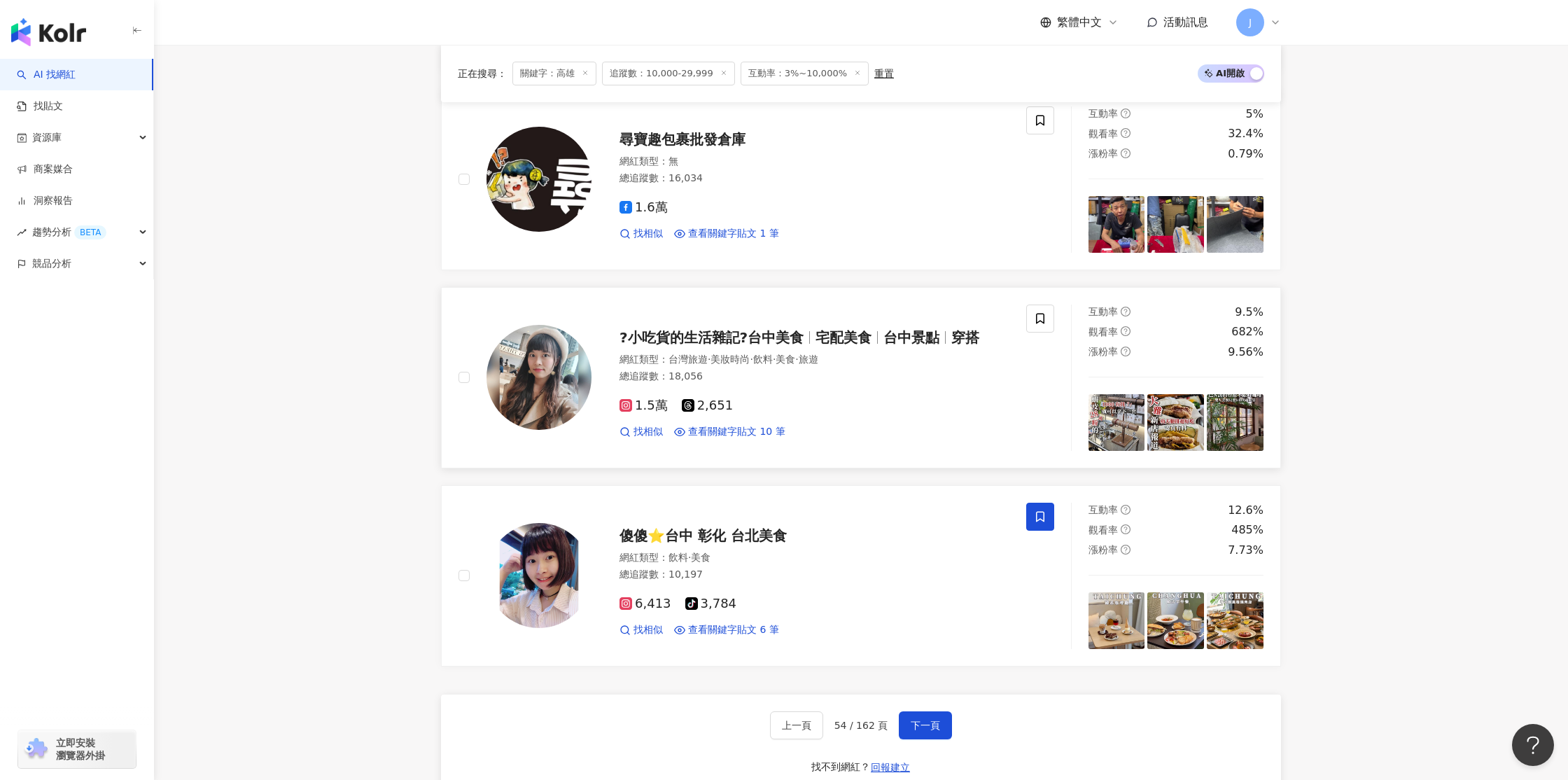
click at [557, 377] on img at bounding box center [539, 377] width 105 height 105
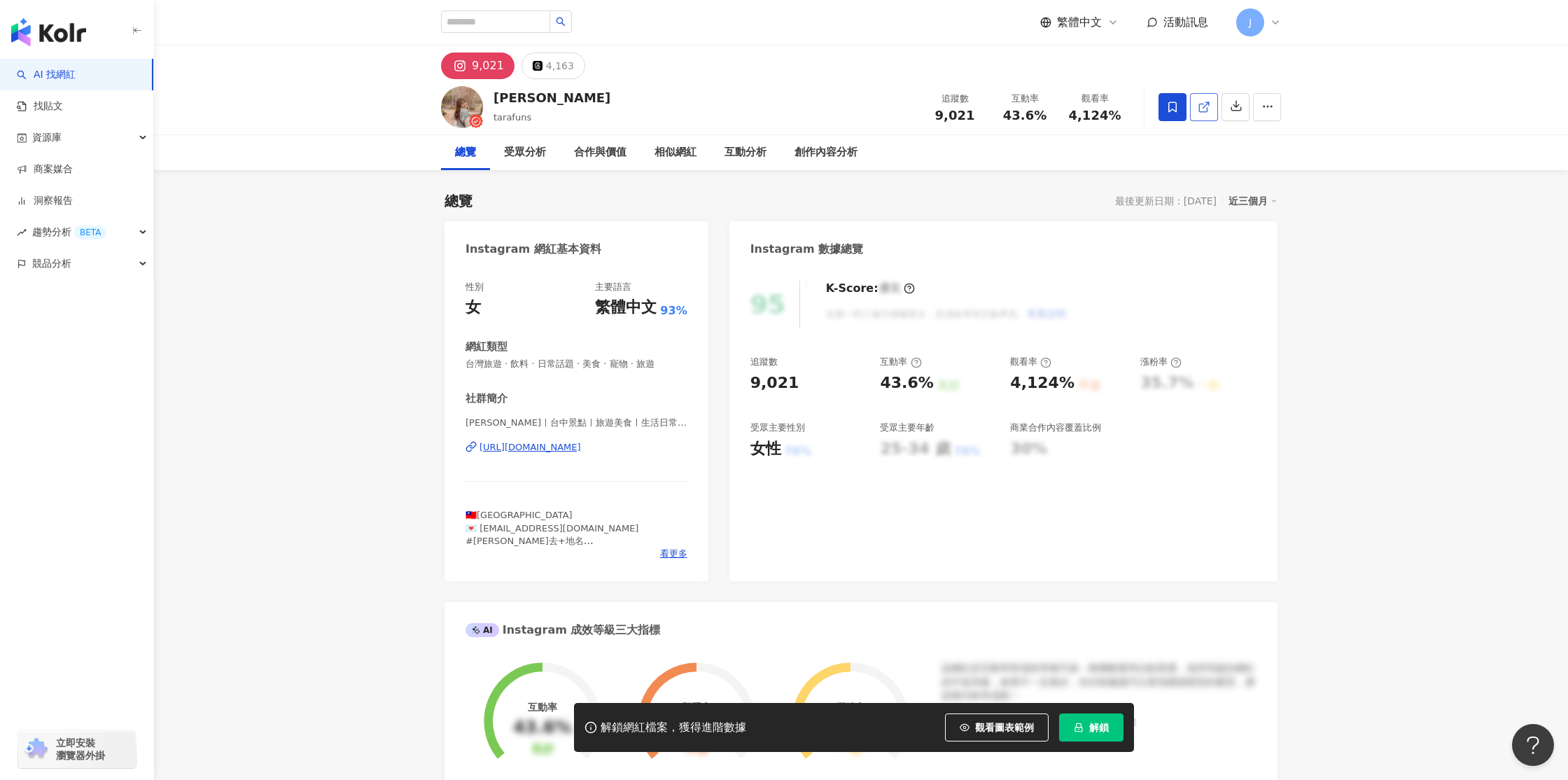
click at [1204, 105] on line at bounding box center [1206, 105] width 6 height 6
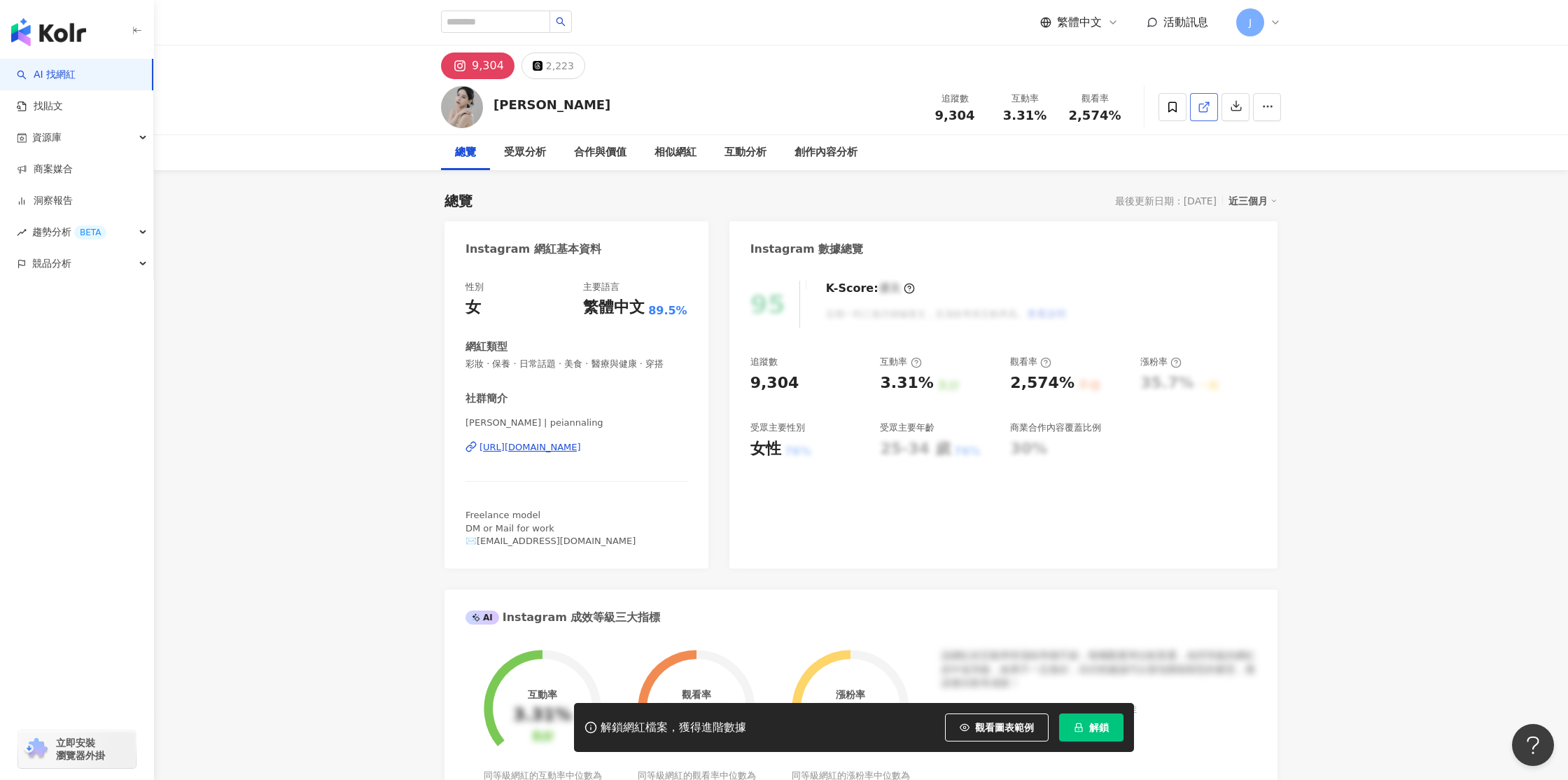
click at [1199, 111] on icon at bounding box center [1203, 108] width 7 height 7
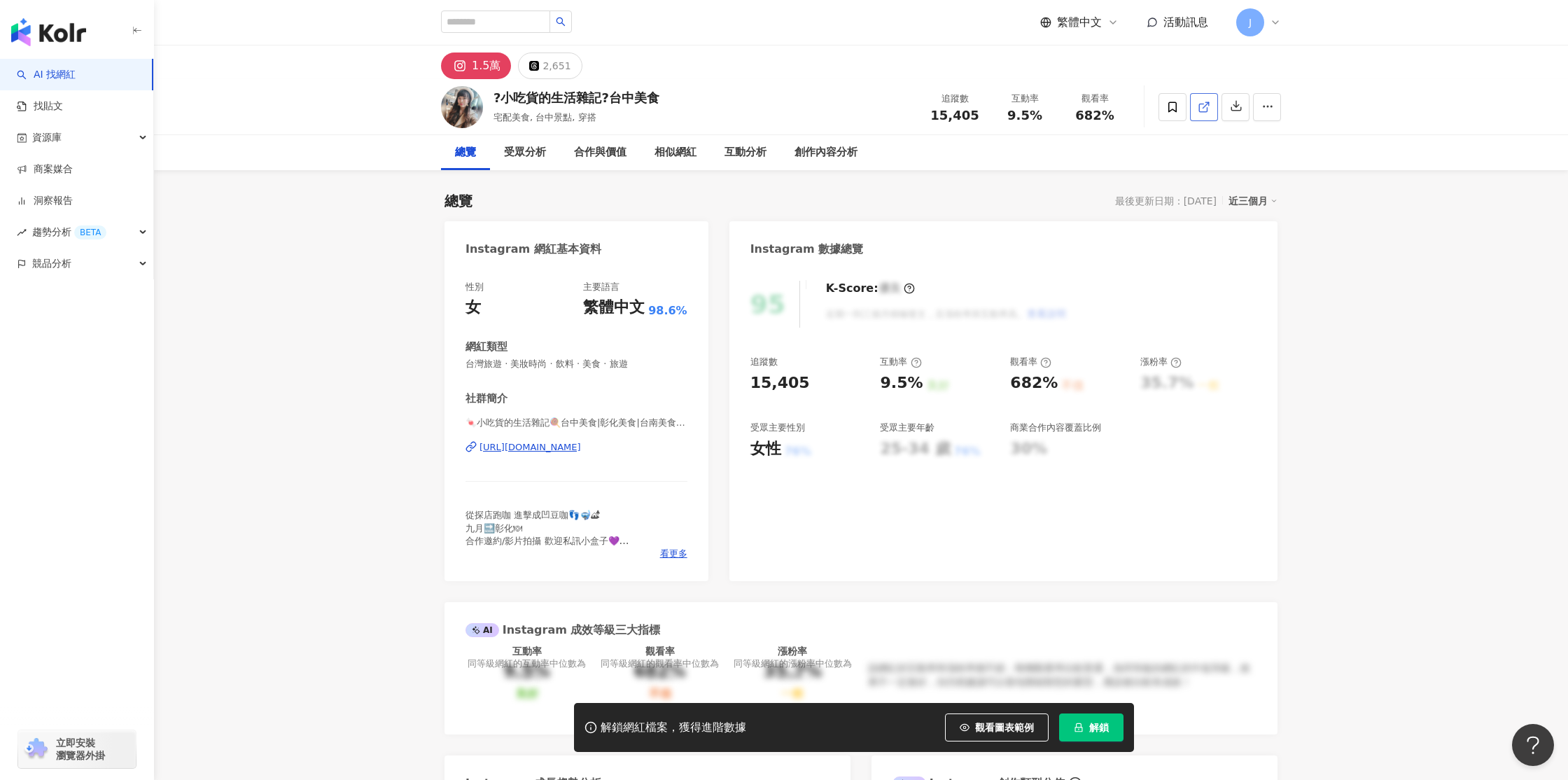
click at [1200, 108] on icon at bounding box center [1203, 107] width 13 height 13
